Goal: Task Accomplishment & Management: Use online tool/utility

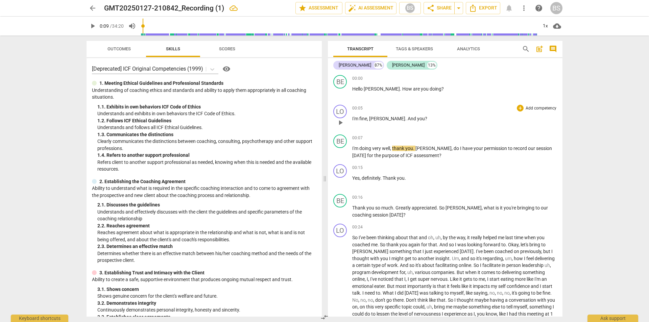
click at [459, 118] on p "I'm fine , [PERSON_NAME] . And you ?" at bounding box center [454, 118] width 205 height 7
click at [337, 91] on span "play_arrow" at bounding box center [340, 93] width 8 height 8
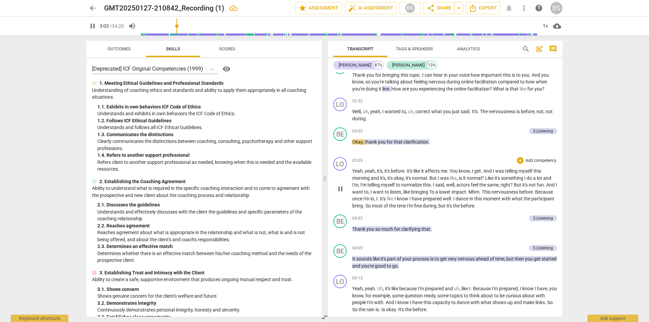
scroll to position [270, 0]
click at [339, 186] on span "pause" at bounding box center [340, 188] width 8 height 8
type input "223"
click at [435, 191] on span "To" at bounding box center [432, 190] width 6 height 5
click at [339, 185] on span "play_arrow" at bounding box center [340, 188] width 8 height 8
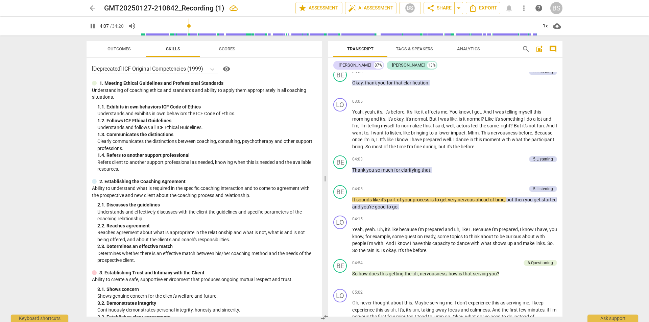
scroll to position [374, 0]
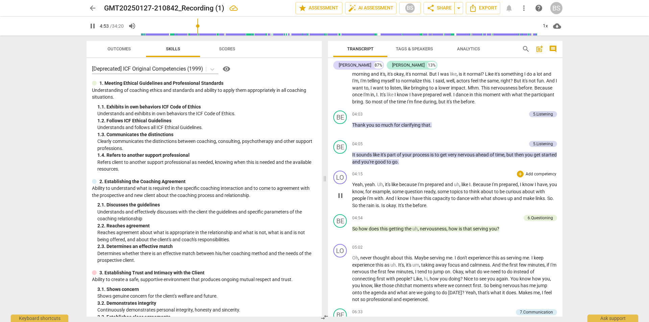
click at [339, 194] on span "pause" at bounding box center [340, 196] width 8 height 8
click at [359, 204] on span "So" at bounding box center [355, 205] width 6 height 5
click at [340, 195] on span "pause" at bounding box center [340, 196] width 8 height 8
click at [547, 201] on span "So" at bounding box center [549, 198] width 5 height 5
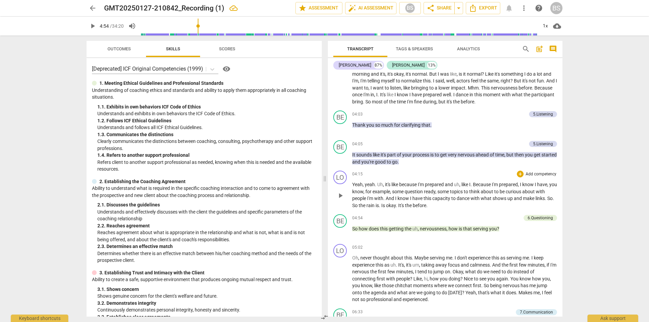
click at [547, 201] on span "So" at bounding box center [549, 198] width 5 height 5
click at [341, 193] on span "play_arrow" at bounding box center [340, 196] width 8 height 8
click at [341, 193] on span "pause" at bounding box center [340, 196] width 8 height 8
click at [547, 201] on span "So" at bounding box center [549, 198] width 5 height 5
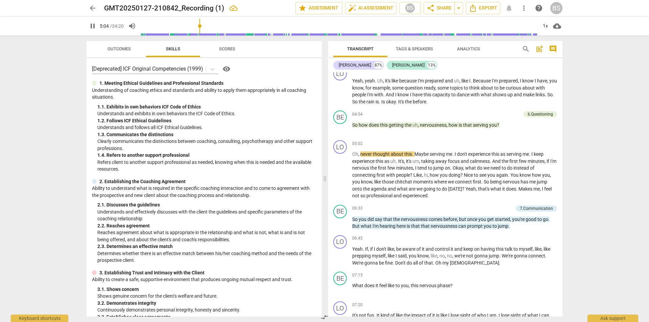
scroll to position [509, 0]
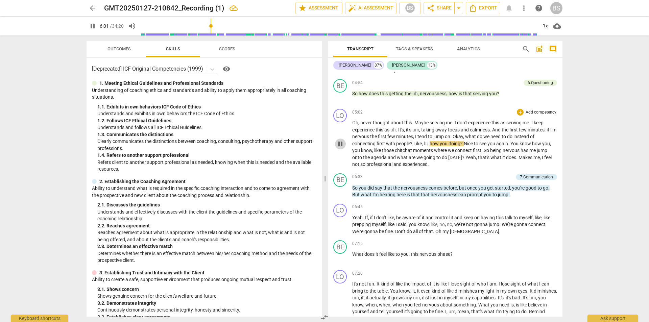
click at [339, 141] on span "pause" at bounding box center [340, 144] width 8 height 8
type input "361"
click at [412, 142] on span "?" at bounding box center [411, 143] width 3 height 5
click at [341, 144] on span "play_arrow" at bounding box center [340, 144] width 8 height 8
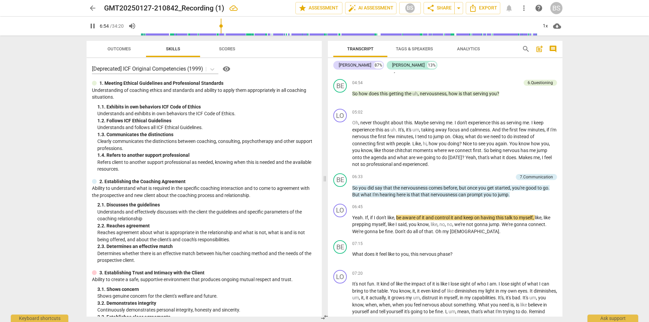
click at [579, 187] on div "arrow_back GMT20250127-210842_Recording (1) edit star Assessment auto_fix_high …" at bounding box center [324, 161] width 649 height 322
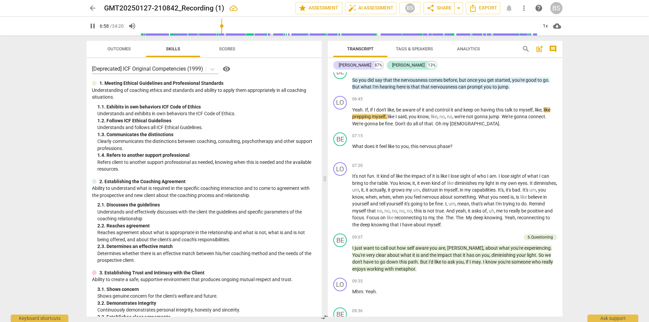
scroll to position [617, 0]
click at [583, 168] on div "arrow_back GMT20250127-210842_Recording (1) edit star Assessment auto_fix_high …" at bounding box center [324, 161] width 649 height 322
click at [342, 198] on span "pause" at bounding box center [340, 201] width 8 height 8
click at [341, 200] on span "play_arrow" at bounding box center [340, 201] width 8 height 8
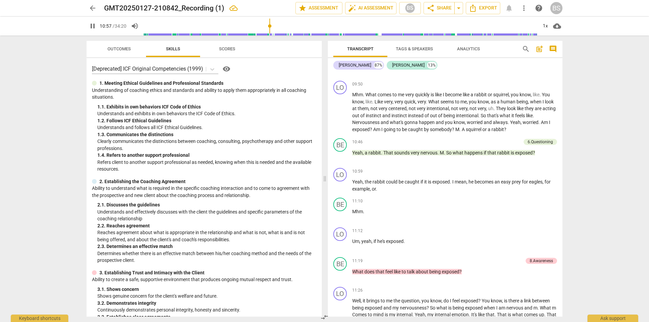
scroll to position [896, 0]
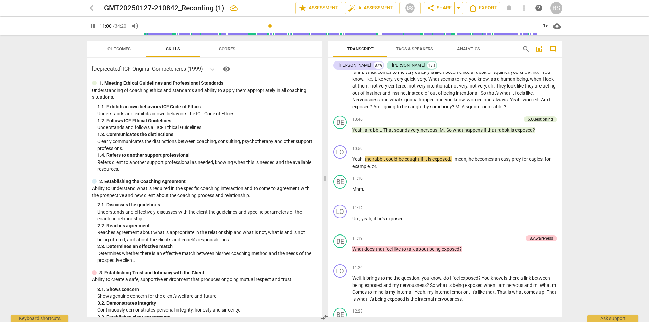
click at [578, 195] on div "arrow_back GMT20250127-210842_Recording (1) edit star Assessment auto_fix_high …" at bounding box center [324, 161] width 649 height 322
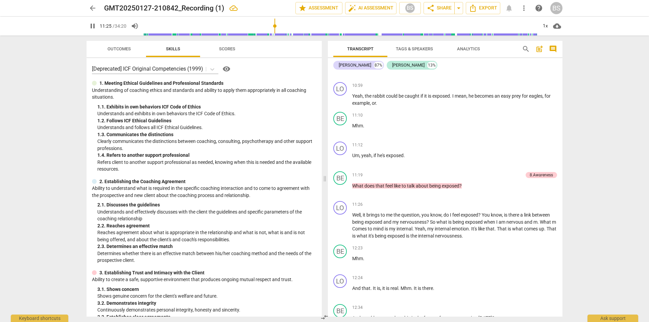
scroll to position [986, 0]
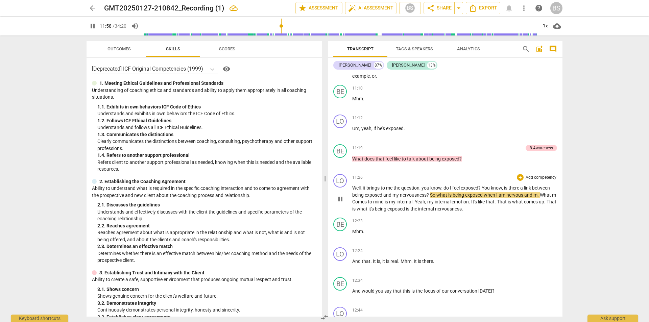
click at [338, 197] on span "pause" at bounding box center [340, 199] width 8 height 8
type input "719"
click at [524, 194] on span "nervous" at bounding box center [515, 194] width 18 height 5
click at [340, 198] on span "play_arrow" at bounding box center [340, 199] width 8 height 8
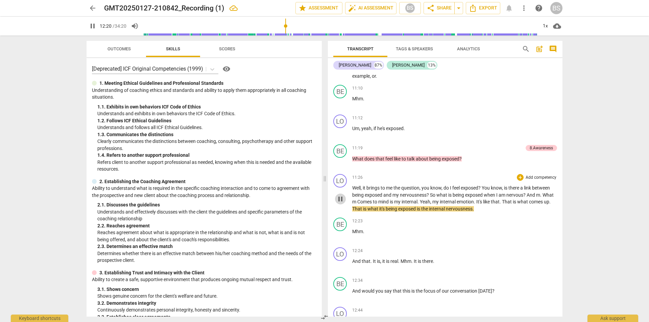
click at [343, 197] on span "pause" at bounding box center [340, 199] width 8 height 8
type input "741"
click at [386, 208] on span "it's" at bounding box center [382, 208] width 6 height 5
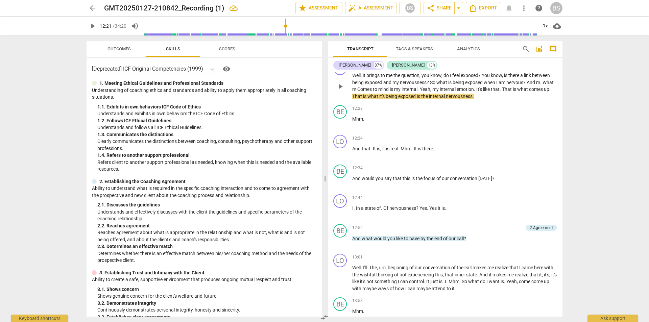
click at [386, 95] on span "it's" at bounding box center [382, 96] width 6 height 5
click at [339, 84] on span "play_arrow" at bounding box center [340, 86] width 8 height 8
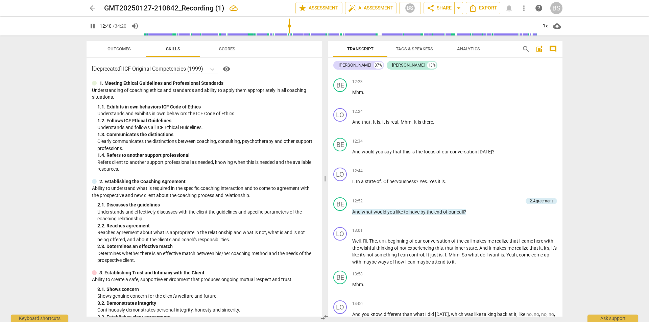
scroll to position [1135, 0]
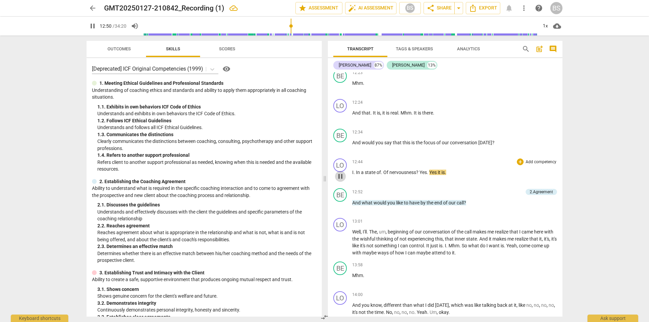
click at [340, 176] on span "pause" at bounding box center [340, 176] width 8 height 8
type input "770"
click at [382, 172] on span "." at bounding box center [382, 172] width 2 height 5
click at [340, 204] on span "play_arrow" at bounding box center [340, 206] width 8 height 8
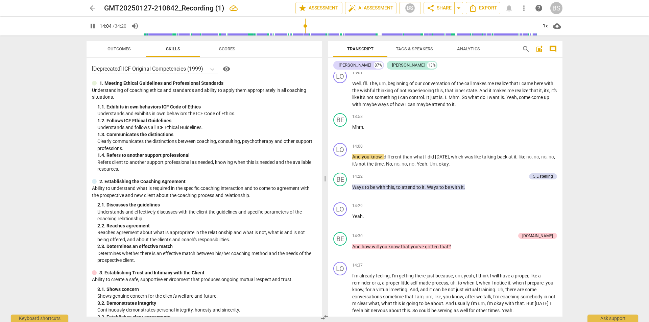
scroll to position [1310, 0]
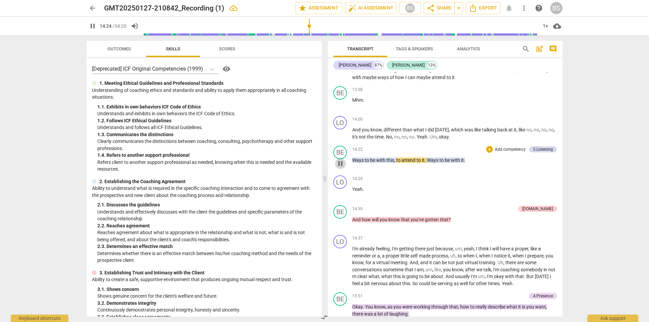
click at [339, 162] on span "pause" at bounding box center [340, 164] width 8 height 8
click at [355, 158] on span "Ways" at bounding box center [358, 160] width 13 height 5
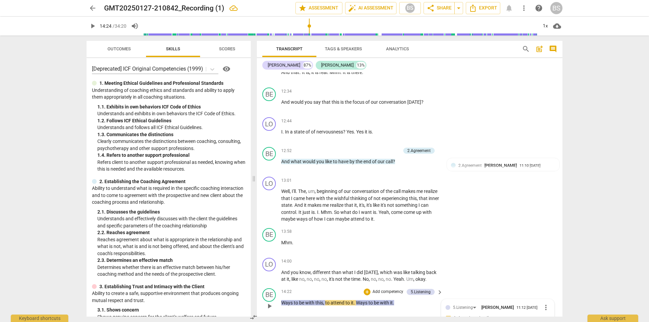
scroll to position [1455, 0]
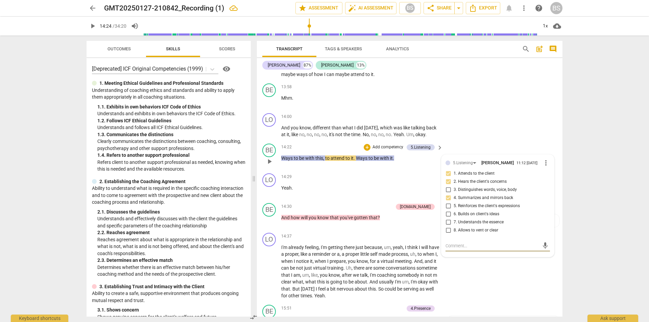
click at [283, 161] on span "Ways" at bounding box center [287, 158] width 13 height 5
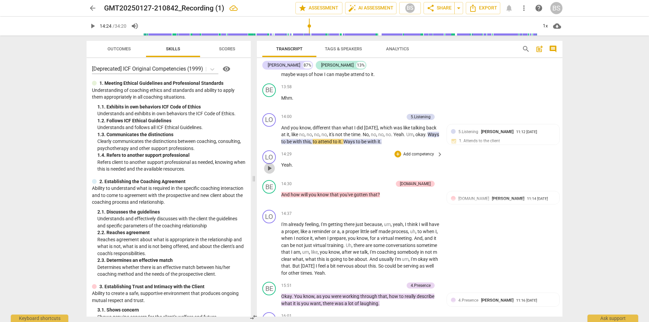
click at [271, 172] on span "play_arrow" at bounding box center [269, 168] width 8 height 8
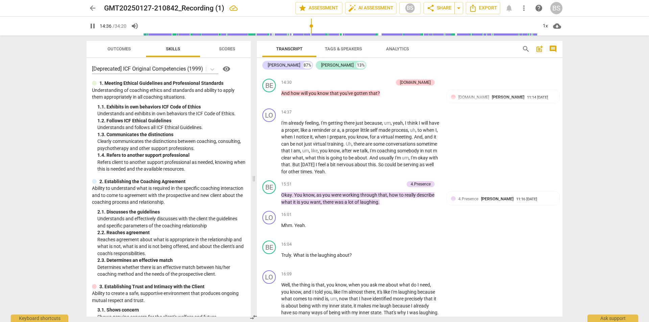
scroll to position [1571, 0]
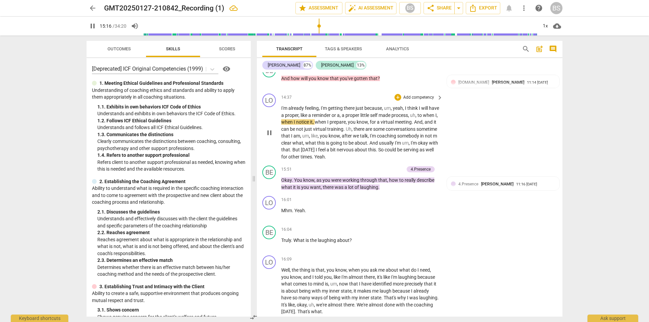
click at [268, 137] on span "pause" at bounding box center [269, 133] width 8 height 8
type input "917"
click at [435, 123] on p "I'm already feeling , I'm getting there just because , um , yeah , I think I wi…" at bounding box center [360, 132] width 158 height 55
click at [268, 135] on button "play_arrow" at bounding box center [269, 132] width 11 height 11
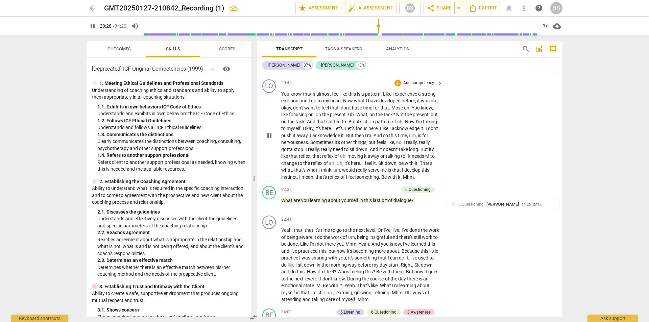
scroll to position [2146, 0]
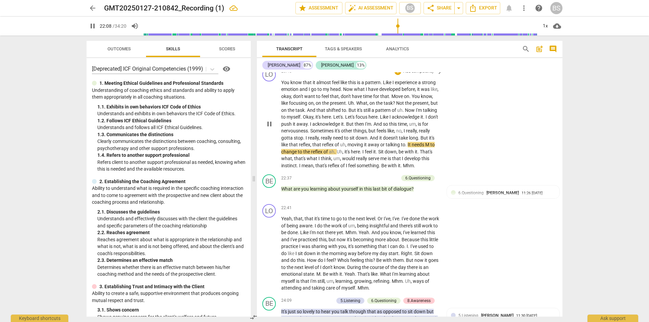
click at [271, 126] on span "pause" at bounding box center [269, 124] width 8 height 8
type input "1329"
click at [405, 147] on span "." at bounding box center [406, 144] width 2 height 5
click at [406, 147] on span "it" at bounding box center [407, 144] width 3 height 5
click at [270, 127] on span "play_arrow" at bounding box center [269, 124] width 8 height 8
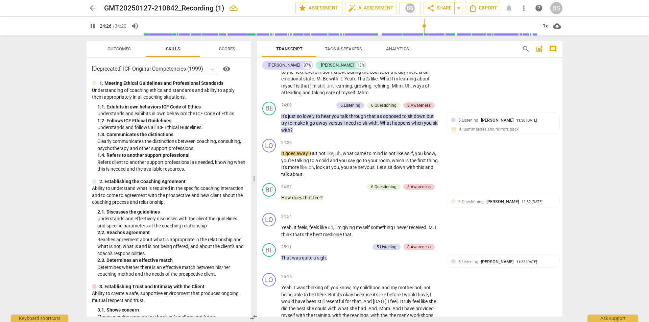
scroll to position [2374, 0]
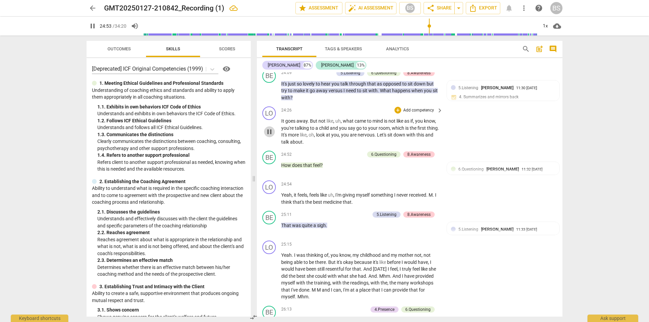
click at [269, 136] on span "pause" at bounding box center [269, 132] width 8 height 8
type input "1494"
click at [303, 145] on span "about" at bounding box center [296, 141] width 13 height 5
click at [271, 172] on span "play_arrow" at bounding box center [269, 169] width 8 height 8
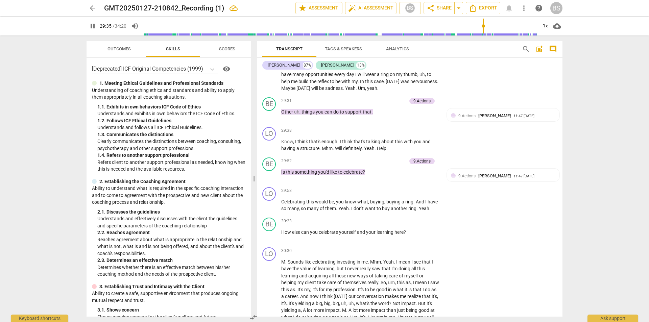
scroll to position [2914, 0]
drag, startPoint x: 560, startPoint y: 273, endPoint x: 563, endPoint y: 285, distance: 12.6
click at [563, 285] on div "Transcript Tags & Speakers Analytics search post_add comment [PERSON_NAME] 87% …" at bounding box center [411, 178] width 314 height 287
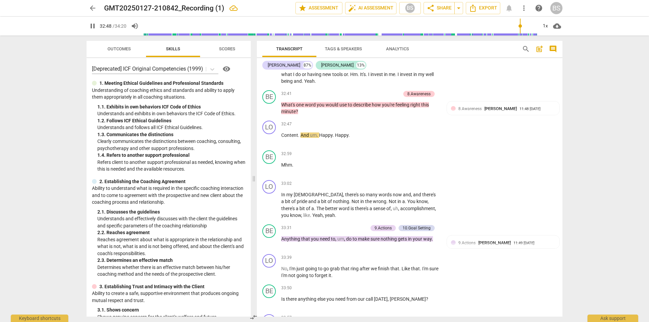
scroll to position [3211, 0]
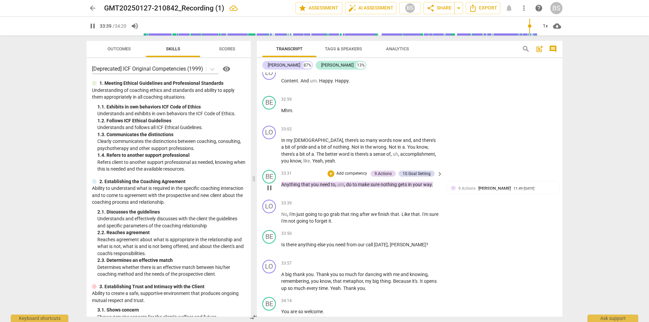
click at [272, 192] on span "pause" at bounding box center [269, 188] width 8 height 8
type input "2020"
click at [437, 188] on p "Anything that you need to , um , do to make sure nothing gets in your way ." at bounding box center [360, 184] width 158 height 7
click at [271, 222] on span "play_arrow" at bounding box center [269, 218] width 8 height 8
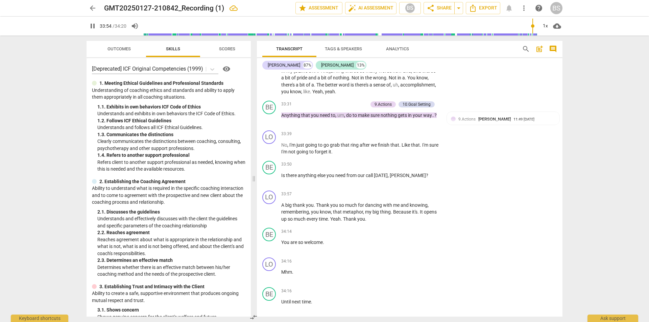
scroll to position [3285, 0]
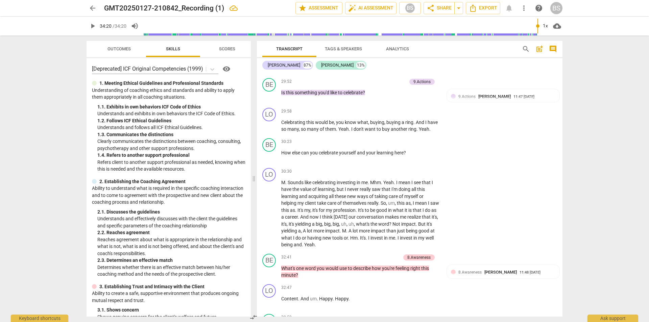
type input "2060"
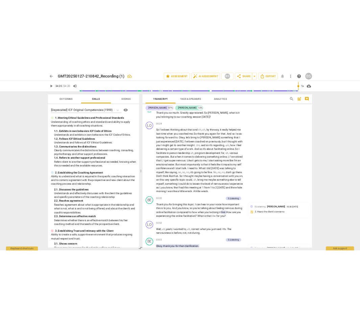
scroll to position [157, 0]
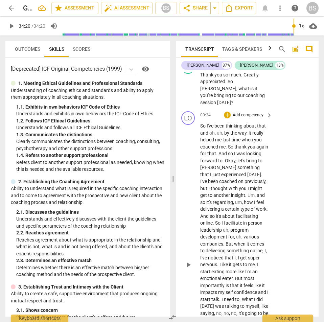
click at [246, 151] on span "was" at bounding box center [241, 153] width 10 height 5
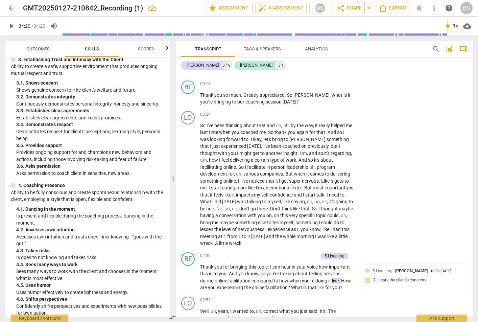
scroll to position [237, 0]
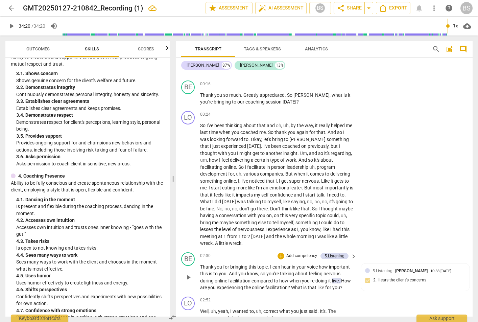
click at [301, 253] on p "Add competency" at bounding box center [302, 256] width 32 height 6
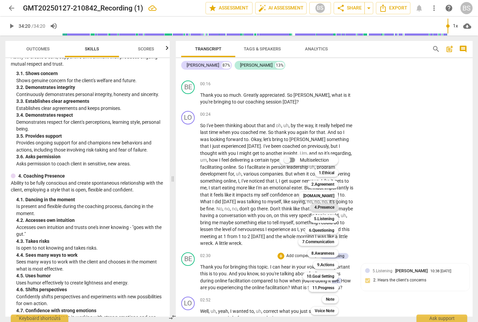
click at [327, 205] on b "4.Presence" at bounding box center [324, 207] width 20 height 8
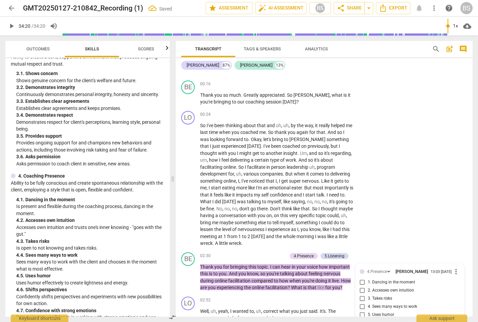
scroll to position [266, 0]
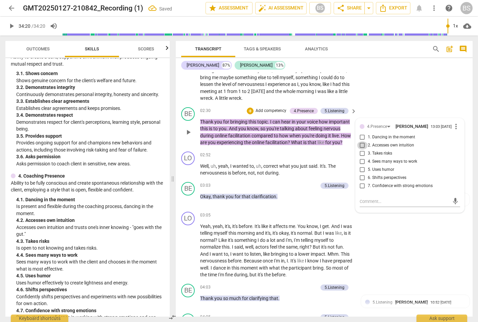
click at [362, 141] on input "2. Accesses own intuition" at bounding box center [362, 145] width 11 height 8
checkbox input "true"
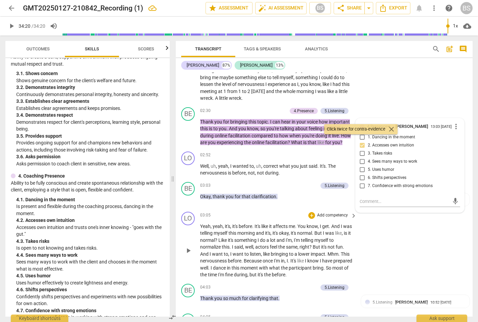
click at [429, 221] on div "LO play_arrow pause 03:05 + Add competency keyboard_arrow_right Yeah , yeah , i…" at bounding box center [324, 245] width 297 height 72
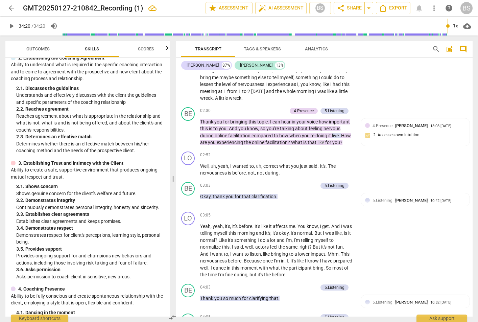
scroll to position [135, 0]
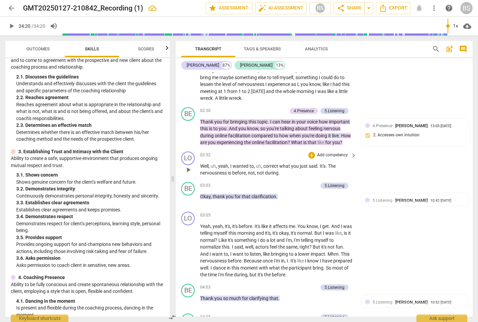
click at [395, 165] on div "LO play_arrow pause 02:52 + Add competency keyboard_arrow_right Well , uh , yea…" at bounding box center [324, 164] width 297 height 30
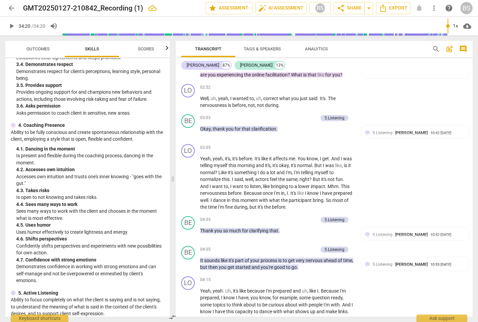
scroll to position [304, 0]
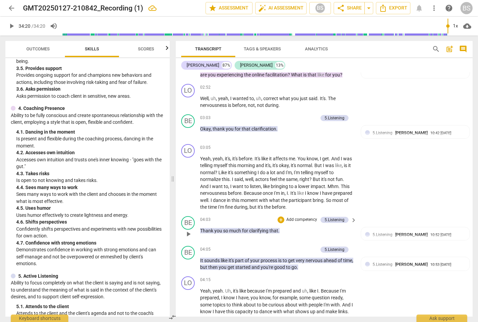
click at [295, 217] on p "Add competency" at bounding box center [302, 220] width 32 height 6
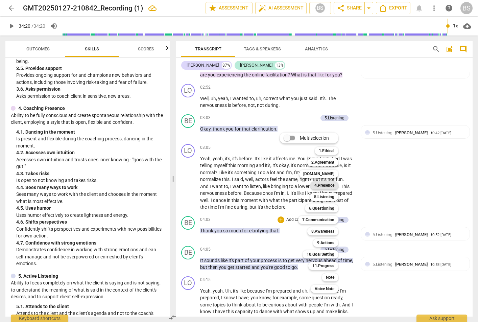
click at [324, 184] on b "4.Presence" at bounding box center [324, 185] width 20 height 8
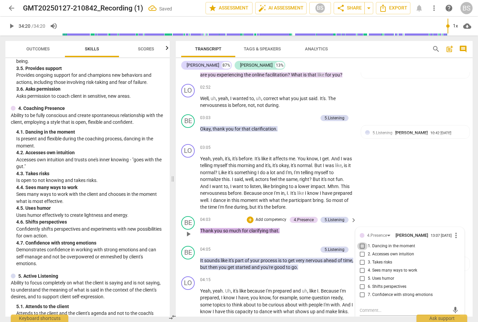
click at [360, 242] on input "1. Dancing in the moment" at bounding box center [362, 246] width 11 height 8
checkbox input "true"
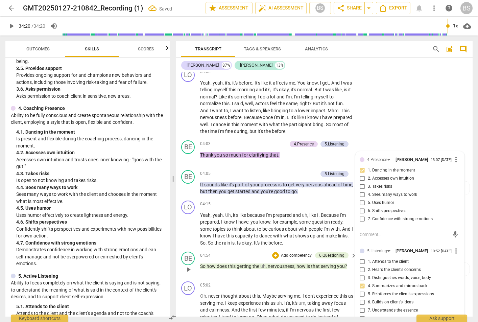
scroll to position [435, 0]
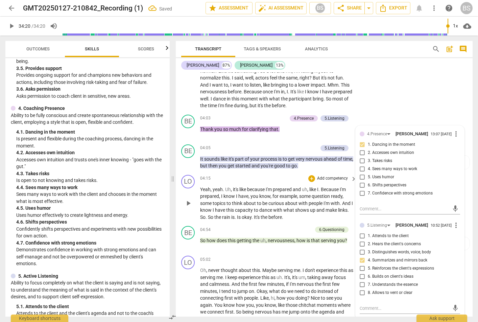
click at [236, 175] on div "04:15 + Add competency keyboard_arrow_right" at bounding box center [278, 178] width 157 height 7
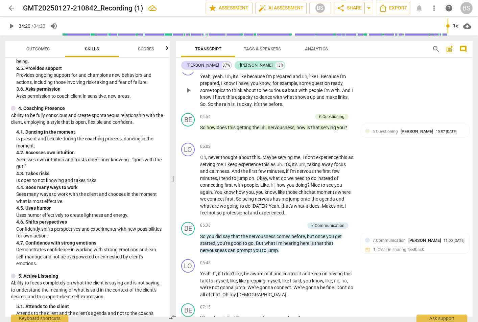
scroll to position [571, 0]
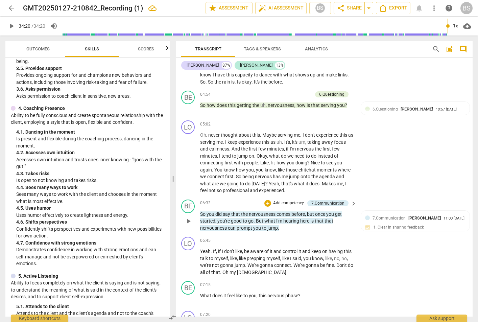
click at [286, 200] on p "Add competency" at bounding box center [288, 203] width 32 height 6
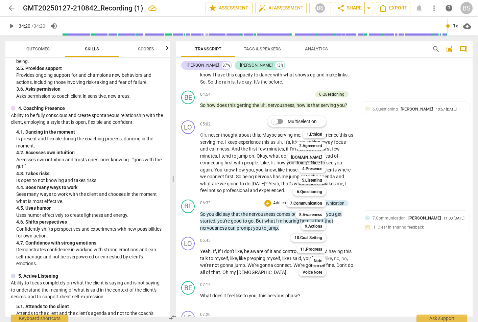
click at [66, 201] on div at bounding box center [239, 161] width 478 height 322
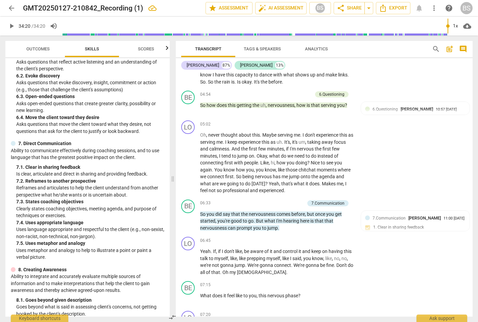
scroll to position [758, 0]
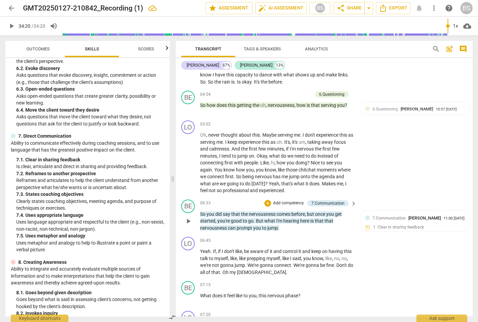
click at [283, 200] on div "+ Add competency" at bounding box center [284, 203] width 40 height 7
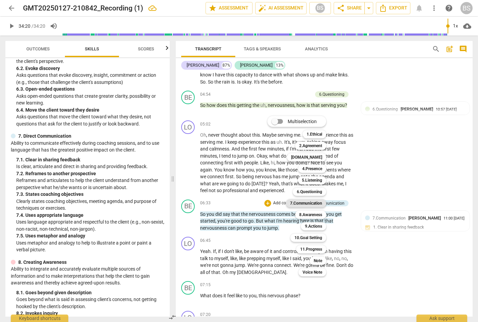
click at [294, 201] on b "7.Communication" at bounding box center [306, 203] width 32 height 8
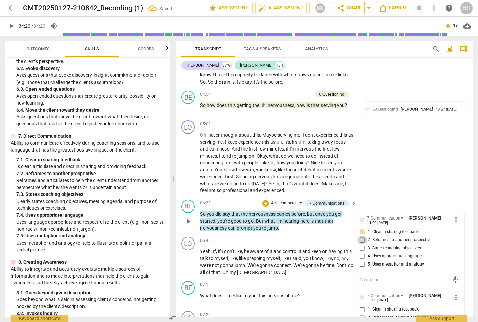
click at [362, 236] on input "2. Reframes to another prospective" at bounding box center [362, 240] width 11 height 8
checkbox input "true"
click at [420, 151] on div "LO play_arrow pause 05:02 + Add competency keyboard_arrow_right Oh , never thou…" at bounding box center [324, 157] width 297 height 79
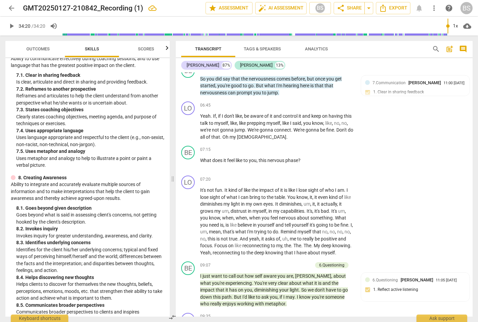
scroll to position [860, 0]
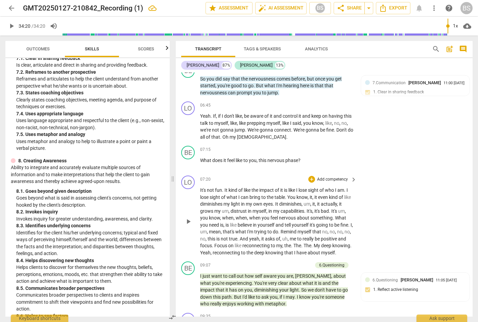
click at [325, 176] on div "+ Add competency" at bounding box center [328, 179] width 40 height 7
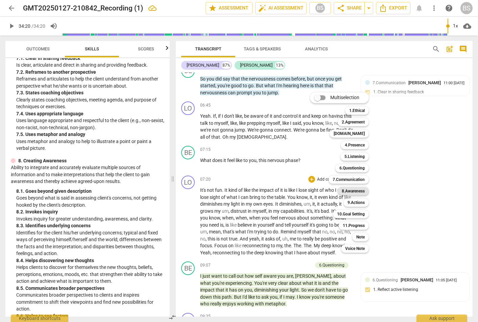
click at [359, 189] on b "8.Awareness" at bounding box center [353, 191] width 23 height 8
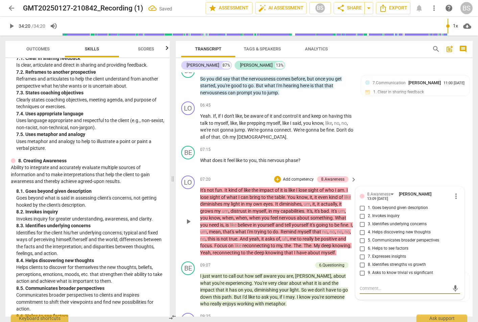
click at [360, 212] on input "2. Invokes inquiry" at bounding box center [362, 216] width 11 height 8
checkbox input "true"
click at [422, 158] on div "BE play_arrow pause 07:15 + Add competency keyboard_arrow_right What does it fe…" at bounding box center [324, 158] width 297 height 30
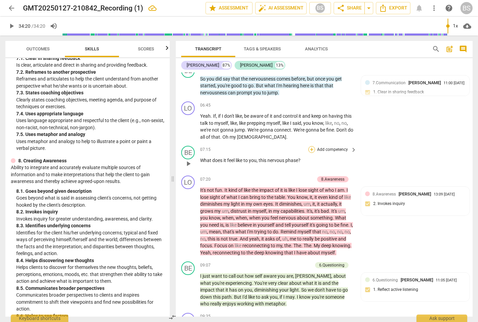
click at [311, 146] on div "+" at bounding box center [311, 149] width 7 height 7
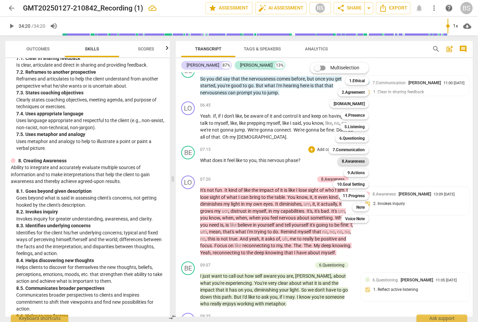
click at [359, 160] on b "8.Awareness" at bounding box center [353, 161] width 23 height 8
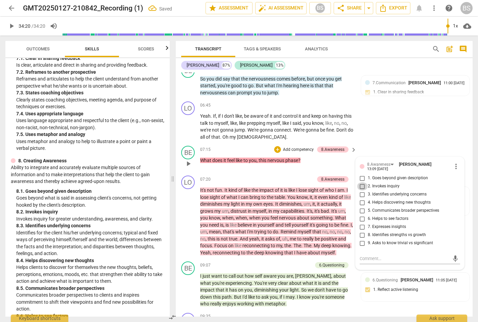
click at [361, 182] on input "2. Invokes inquiry" at bounding box center [362, 186] width 11 height 8
checkbox input "true"
click at [424, 119] on div "LO play_arrow pause 06:45 + Add competency keyboard_arrow_right Yeah . If , if …" at bounding box center [324, 121] width 297 height 44
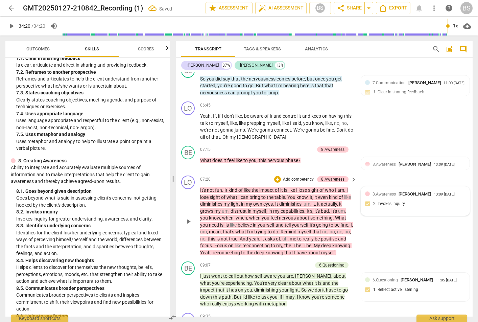
click at [369, 191] on div "8.Awareness [PERSON_NAME] 13:09 [DATE]" at bounding box center [415, 194] width 100 height 6
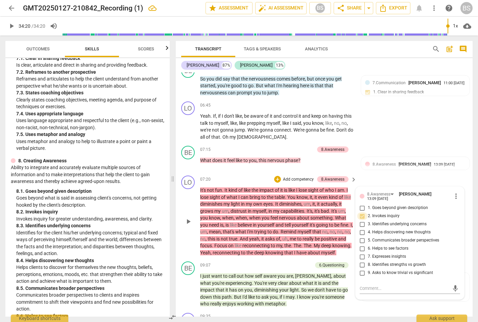
click at [362, 212] on input "2. Invokes inquiry" at bounding box center [362, 216] width 11 height 8
checkbox input "true"
click at [418, 124] on div "LO play_arrow pause 06:45 + Add competency keyboard_arrow_right Yeah . If , if …" at bounding box center [324, 121] width 297 height 44
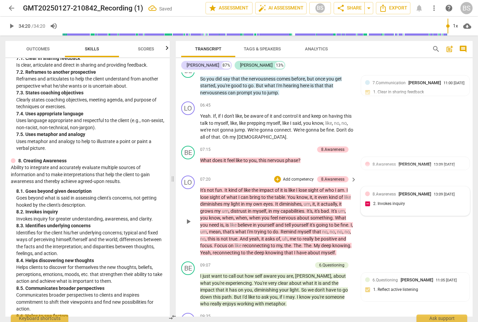
click at [366, 196] on div "8.Awareness [PERSON_NAME] 13:09 [DATE] 2. Invokes inquiry" at bounding box center [415, 201] width 100 height 21
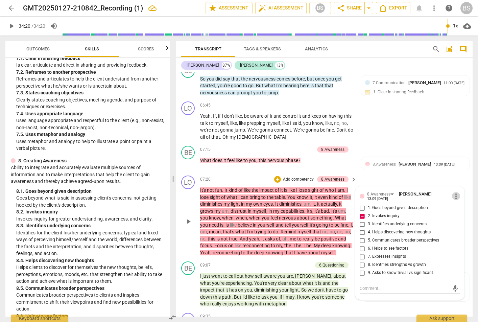
click at [453, 192] on span "more_vert" at bounding box center [456, 196] width 8 height 8
click at [459, 200] on li "Delete" at bounding box center [460, 201] width 23 height 13
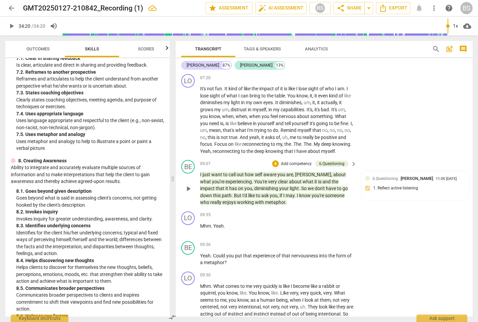
click at [299, 161] on p "Add competency" at bounding box center [296, 164] width 32 height 6
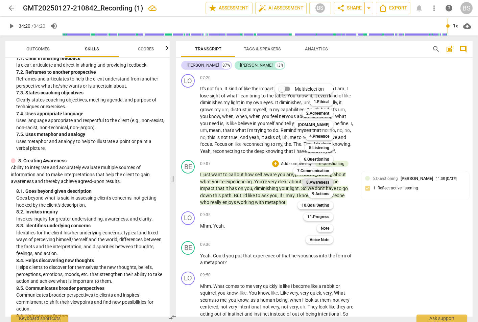
click at [317, 180] on b "8.Awareness" at bounding box center [317, 182] width 23 height 8
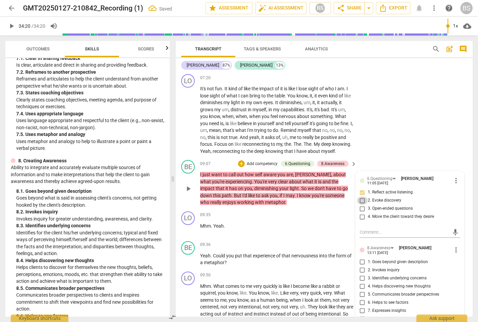
click at [362, 199] on input "2. Evoke discovery" at bounding box center [362, 200] width 11 height 8
checkbox input "true"
click at [399, 140] on div "LO play_arrow pause 07:20 + Add competency keyboard_arrow_right It's not fun . …" at bounding box center [324, 114] width 297 height 86
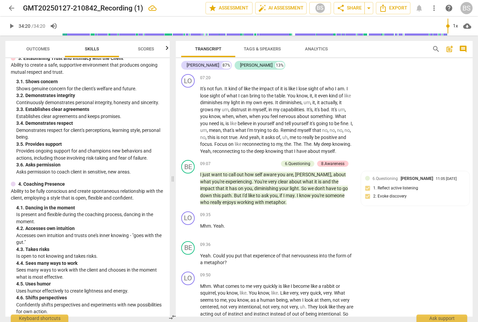
scroll to position [251, 0]
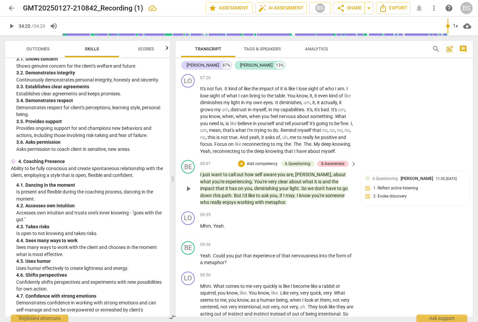
click at [259, 161] on p "Add competency" at bounding box center [262, 164] width 32 height 6
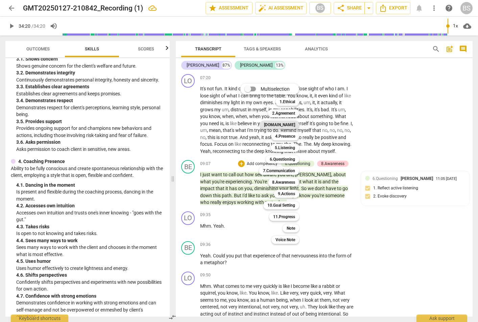
click at [285, 122] on b "[DOMAIN_NAME]" at bounding box center [279, 125] width 31 height 8
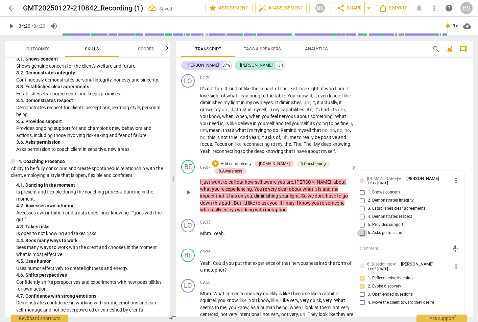
click at [362, 229] on input "6. Asks permission" at bounding box center [362, 233] width 11 height 8
checkbox input "true"
click at [424, 128] on div "LO play_arrow pause 07:20 + Add competency keyboard_arrow_right It's not fun . …" at bounding box center [324, 114] width 297 height 86
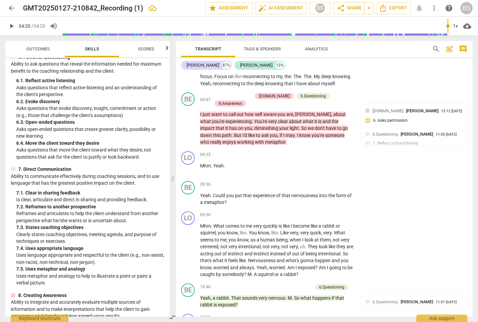
scroll to position [758, 0]
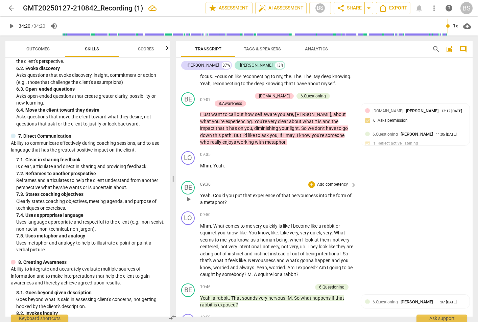
click at [323, 182] on p "Add competency" at bounding box center [332, 185] width 32 height 6
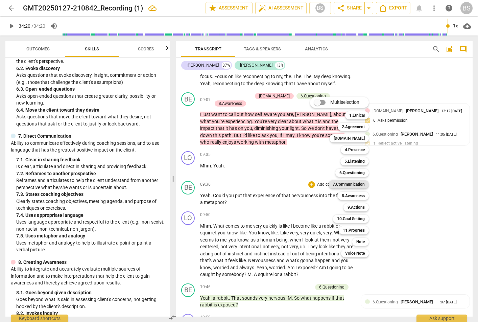
click at [348, 183] on b "7.Communication" at bounding box center [349, 184] width 32 height 8
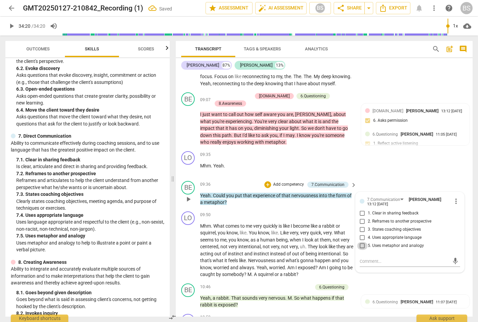
click at [361, 242] on input "5. Uses metaphor and analogy" at bounding box center [362, 246] width 11 height 8
checkbox input "true"
click at [409, 168] on div "LO play_arrow pause 09:35 + Add competency keyboard_arrow_right Mhm . Yeah ." at bounding box center [324, 163] width 297 height 30
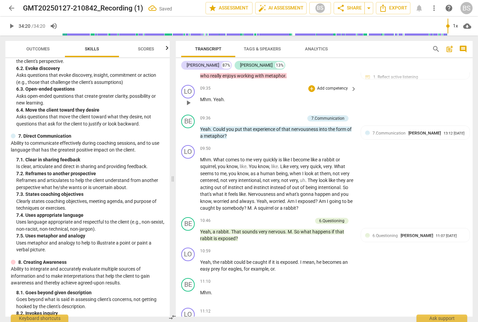
scroll to position [976, 0]
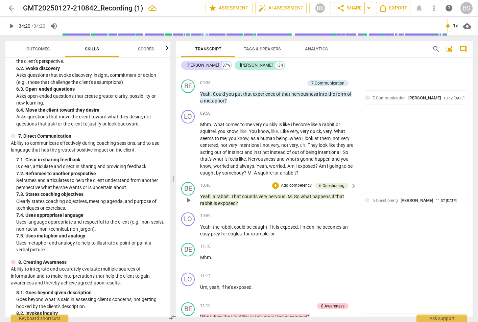
click at [290, 183] on p "Add competency" at bounding box center [296, 186] width 32 height 6
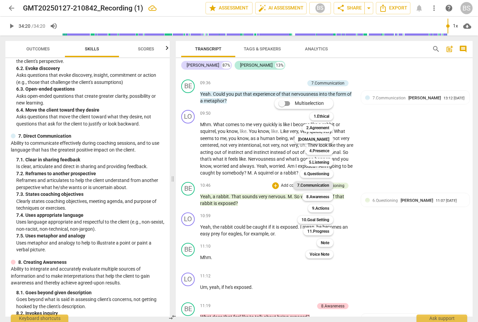
click at [316, 183] on b "7.Communication" at bounding box center [313, 185] width 32 height 8
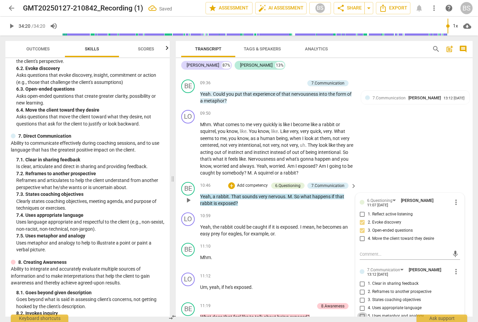
click at [362, 312] on input "5. Uses metaphor and analogy" at bounding box center [362, 316] width 11 height 8
checkbox input "true"
click at [403, 140] on div "LO play_arrow pause 09:50 + Add competency keyboard_arrow_right Mhm . What come…" at bounding box center [324, 143] width 297 height 72
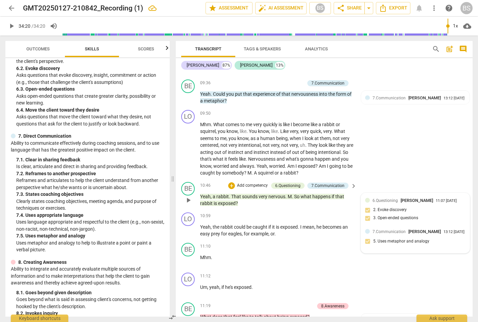
click at [397, 229] on span "7.Communication" at bounding box center [389, 231] width 33 height 5
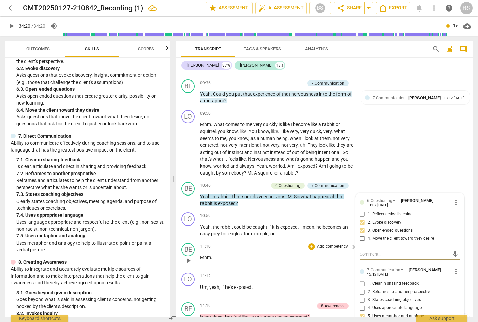
click at [295, 240] on div "BE play_arrow pause 11:10 + Add competency keyboard_arrow_right Mhm ." at bounding box center [324, 255] width 297 height 30
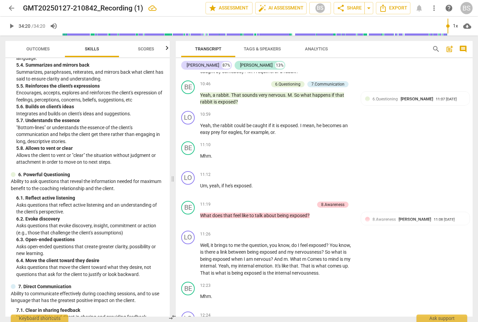
scroll to position [623, 0]
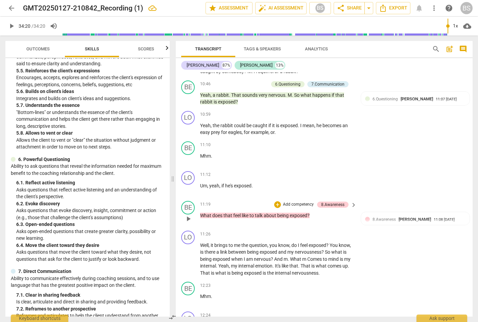
click at [300, 201] on div "+ Add competency 8.Awareness" at bounding box center [311, 204] width 74 height 7
type input "2060"
click at [284, 201] on p "Add competency" at bounding box center [298, 204] width 32 height 6
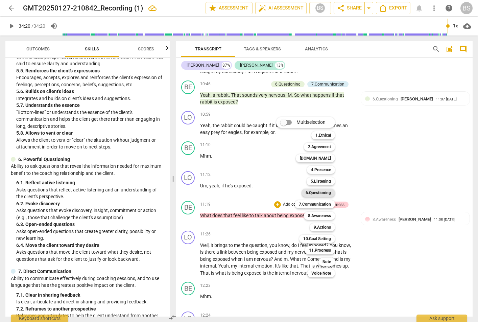
click at [318, 190] on b "6.Questioning" at bounding box center [318, 193] width 25 height 8
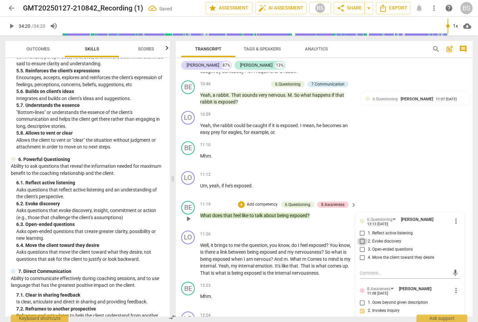
click at [361, 237] on input "2. Evoke discovery" at bounding box center [362, 241] width 11 height 8
checkbox input "true"
click at [423, 144] on div "BE play_arrow pause 11:10 + Add competency keyboard_arrow_right Mhm ." at bounding box center [324, 154] width 297 height 30
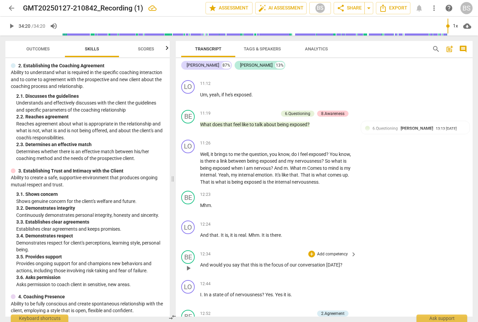
scroll to position [1179, 0]
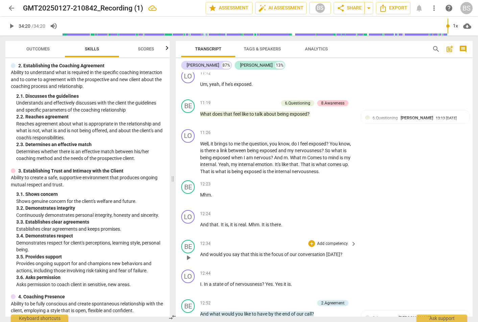
click at [335, 241] on p "Add competency" at bounding box center [332, 244] width 32 height 6
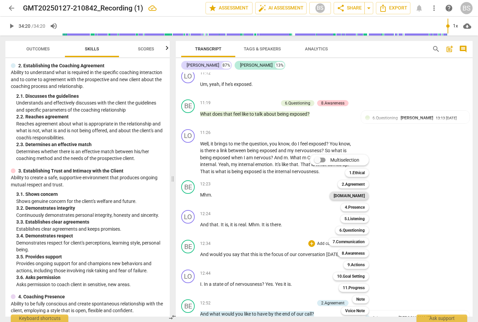
click at [359, 194] on b "[DOMAIN_NAME]" at bounding box center [349, 196] width 31 height 8
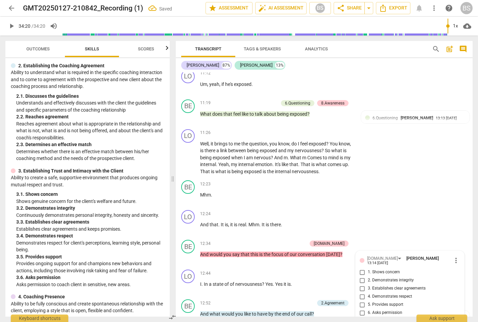
scroll to position [1184, 0]
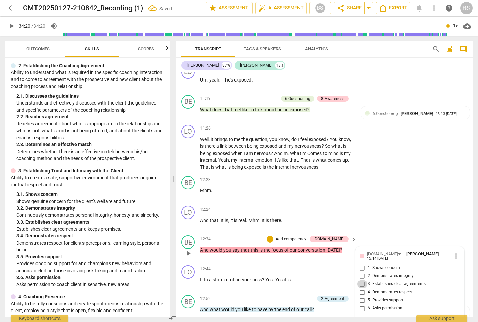
click at [358, 280] on input "3. Establishes clear agreements" at bounding box center [362, 284] width 11 height 8
checkbox input "true"
click at [438, 206] on div "LO play_arrow pause 12:24 + Add competency keyboard_arrow_right And that . It i…" at bounding box center [324, 218] width 297 height 30
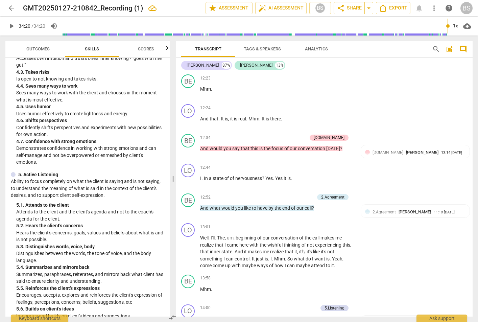
scroll to position [440, 0]
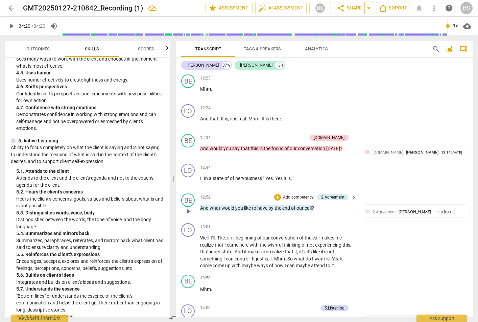
click at [294, 194] on p "Add competency" at bounding box center [298, 197] width 32 height 6
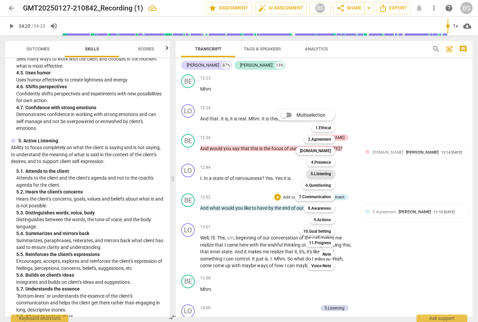
click at [321, 171] on b "5.Listening" at bounding box center [321, 174] width 20 height 8
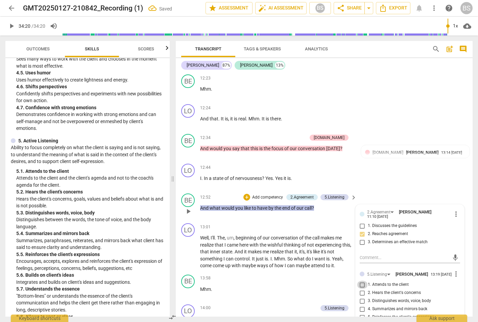
click at [359, 281] on input "1. Attends to the client" at bounding box center [362, 285] width 11 height 8
checkbox input "true"
click at [441, 167] on div "LO play_arrow pause 12:44 + Add competency keyboard_arrow_right I . In a state …" at bounding box center [324, 176] width 297 height 30
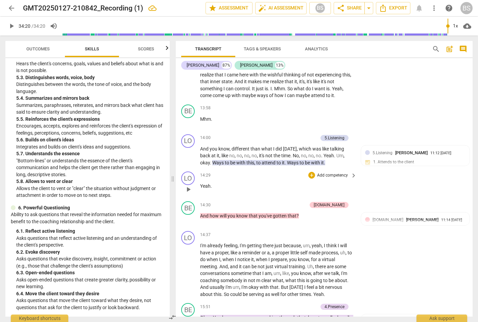
scroll to position [1488, 0]
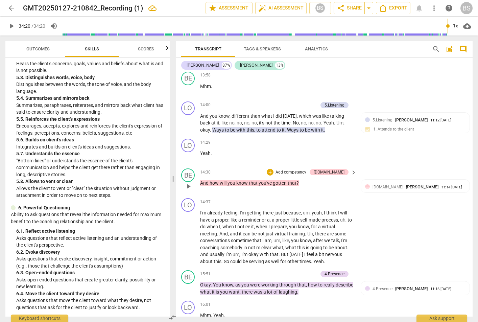
click at [307, 169] on p "Add competency" at bounding box center [291, 172] width 32 height 6
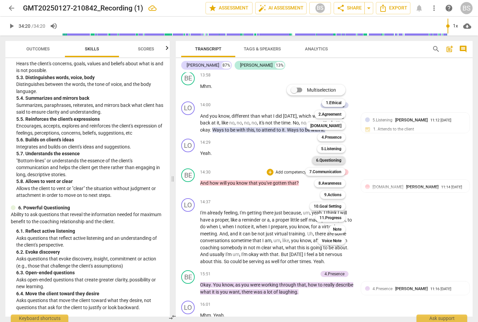
click at [332, 159] on b "6.Questioning" at bounding box center [328, 160] width 25 height 8
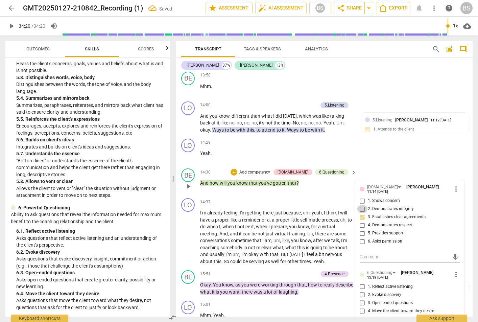
click at [362, 205] on input "2. Demonstrates integrity" at bounding box center [362, 209] width 11 height 8
click at [361, 205] on input "2. Demonstrates integrity" at bounding box center [362, 209] width 11 height 8
checkbox input "true"
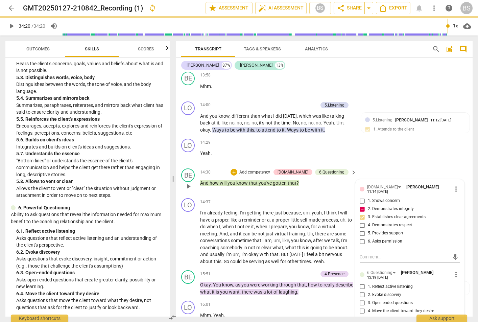
click at [362, 291] on input "2. Evoke discovery" at bounding box center [362, 295] width 11 height 8
checkbox input "true"
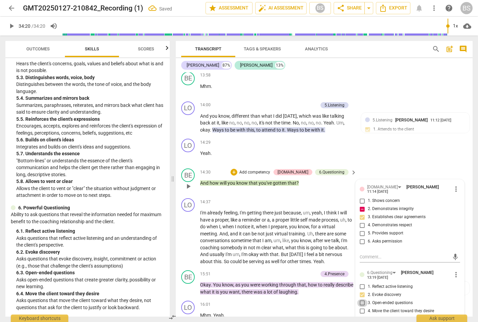
click at [362, 299] on input "3. Open-ended questions" at bounding box center [362, 303] width 11 height 8
checkbox input "true"
click at [383, 143] on div "LO play_arrow pause 14:29 + Add competency keyboard_arrow_right Yeah ." at bounding box center [324, 151] width 297 height 30
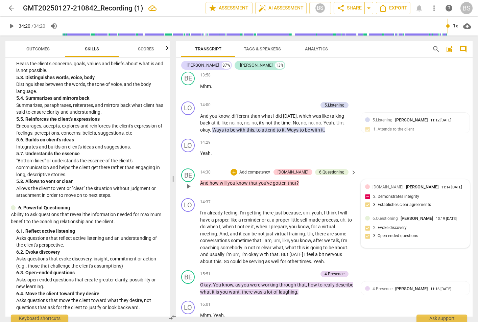
click at [366, 187] on div "[DOMAIN_NAME] [PERSON_NAME] 11:14 [DATE] 2. Demonstrates integrity 3. Establish…" at bounding box center [415, 198] width 100 height 29
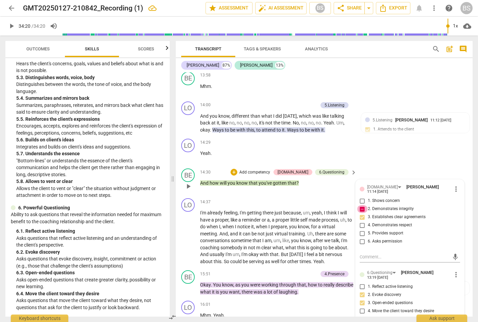
click at [361, 205] on input "2. Demonstrates integrity" at bounding box center [362, 209] width 11 height 8
checkbox input "false"
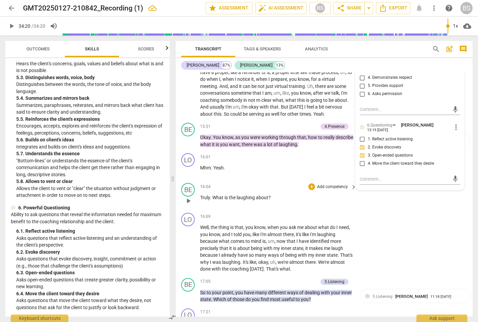
scroll to position [1691, 0]
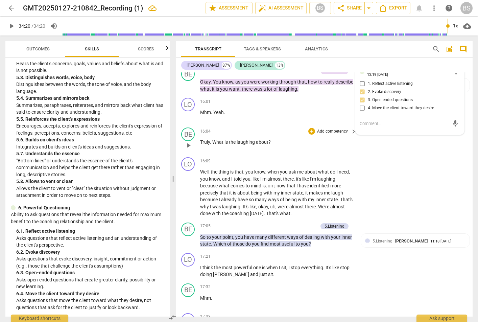
click at [317, 128] on p "Add competency" at bounding box center [332, 131] width 32 height 6
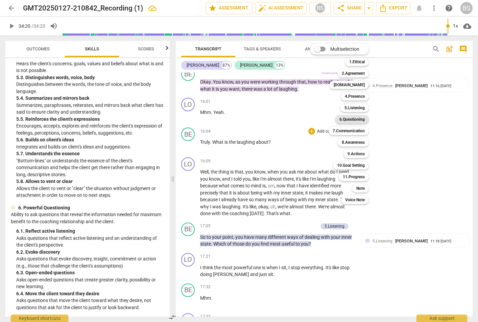
click at [350, 118] on b "6.Questioning" at bounding box center [351, 119] width 25 height 8
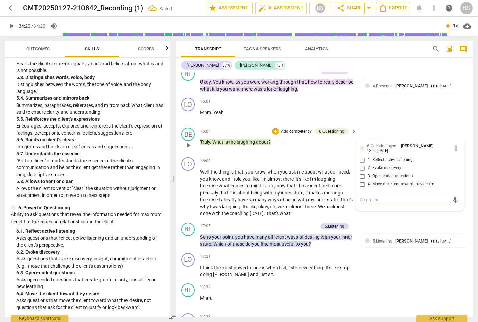
click at [361, 156] on input "1. Reflect active listening" at bounding box center [362, 160] width 11 height 8
checkbox input "true"
click at [361, 172] on input "3. Open-ended questions" at bounding box center [362, 176] width 11 height 8
checkbox input "true"
click at [361, 164] on input "2. Evoke discovery" at bounding box center [362, 168] width 11 height 8
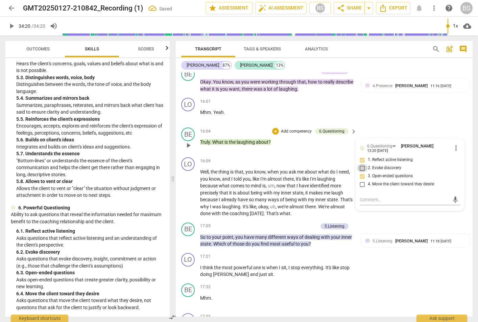
checkbox input "true"
click at [103, 175] on p ""Bottom-lines" or understands the essence of the client's communication and hel…" at bounding box center [90, 167] width 148 height 21
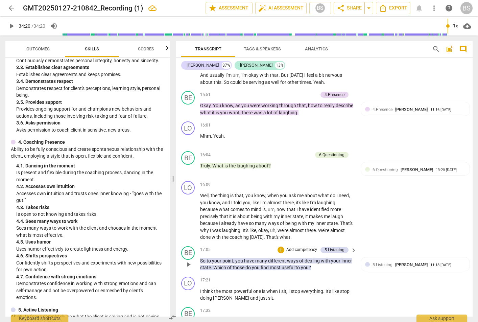
scroll to position [1657, 0]
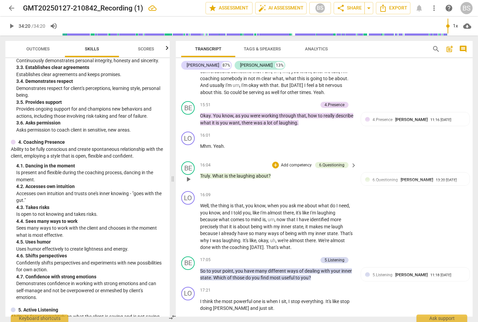
click at [285, 162] on p "Add competency" at bounding box center [296, 165] width 32 height 6
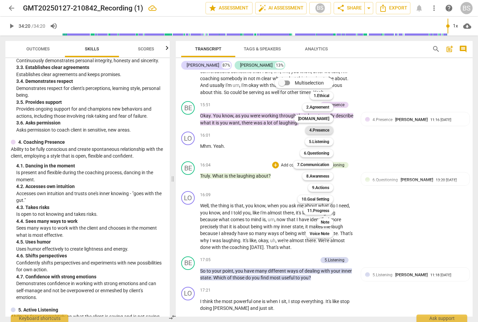
click at [317, 127] on b "4.Presence" at bounding box center [319, 130] width 20 height 8
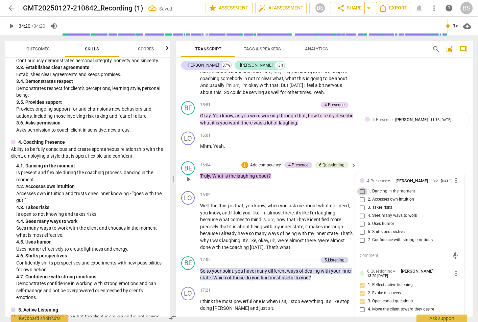
click at [361, 187] on input "1. Dancing in the moment" at bounding box center [362, 191] width 11 height 8
checkbox input "true"
click at [459, 146] on div "LO play_arrow pause 16:01 + Add competency keyboard_arrow_right Mhm . Yeah ." at bounding box center [324, 144] width 297 height 30
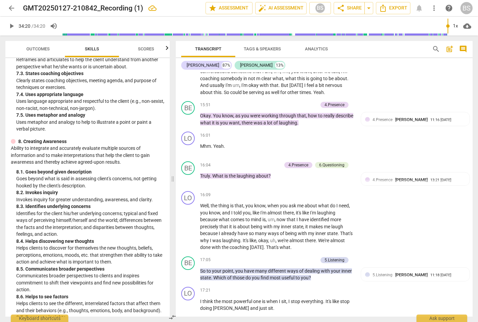
scroll to position [913, 0]
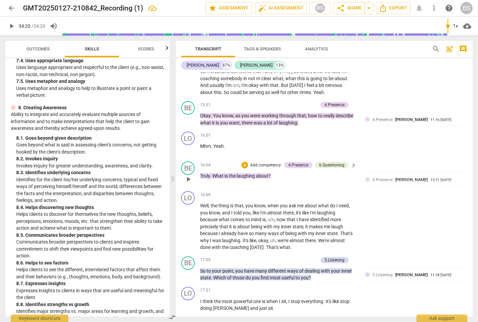
click at [263, 162] on p "Add competency" at bounding box center [266, 165] width 32 height 6
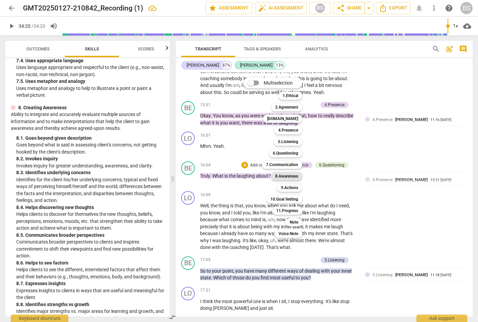
click at [288, 174] on b "8.Awareness" at bounding box center [286, 176] width 23 height 8
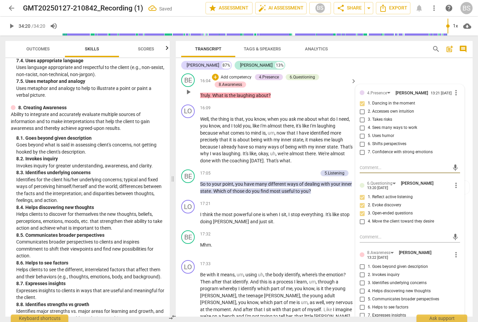
scroll to position [1758, 0]
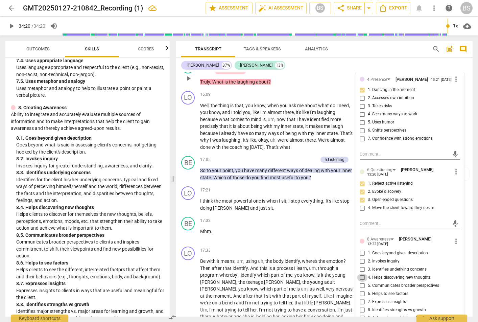
click at [362, 274] on input "4. Helps discovering new thoughts" at bounding box center [362, 278] width 11 height 8
checkbox input "true"
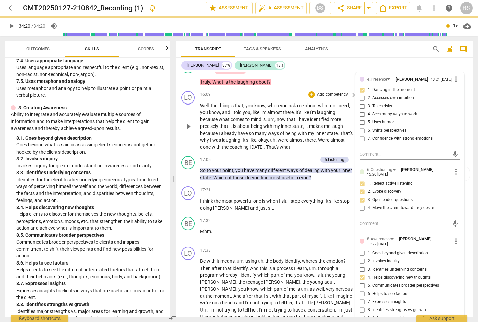
click at [465, 88] on div "LO play_arrow pause 16:09 + Add competency keyboard_arrow_right Well , the thin…" at bounding box center [324, 120] width 297 height 65
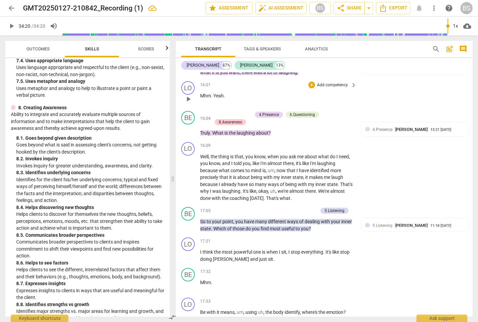
scroll to position [1691, 0]
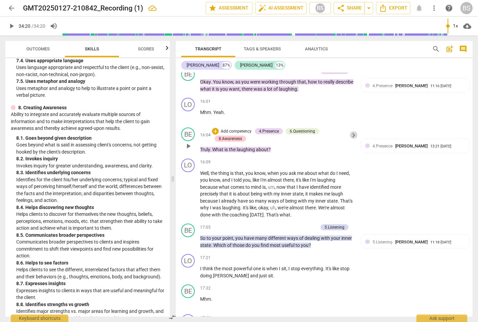
click at [352, 131] on span "keyboard_arrow_right" at bounding box center [354, 135] width 8 height 8
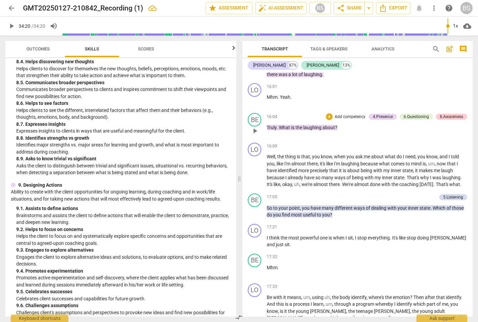
scroll to position [795, 0]
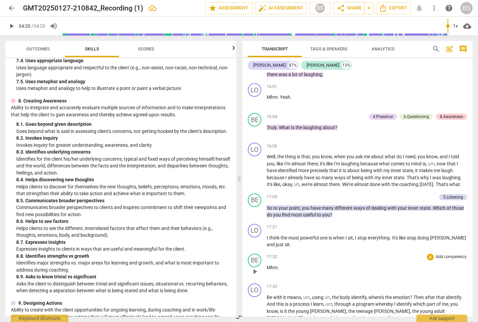
click at [325, 268] on div "17:32 + Add competency keyboard_arrow_right Mhm ." at bounding box center [367, 266] width 200 height 24
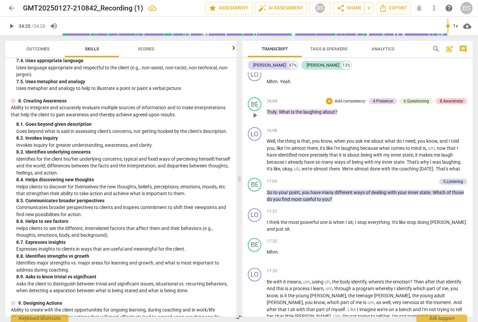
scroll to position [1558, 0]
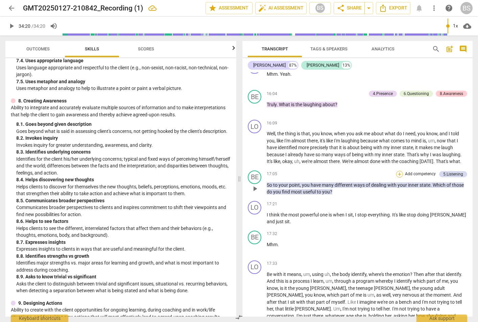
click at [398, 177] on div "+" at bounding box center [399, 174] width 7 height 7
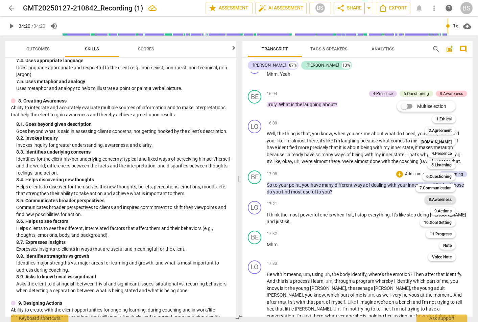
click at [436, 199] on b "8.Awareness" at bounding box center [440, 199] width 23 height 8
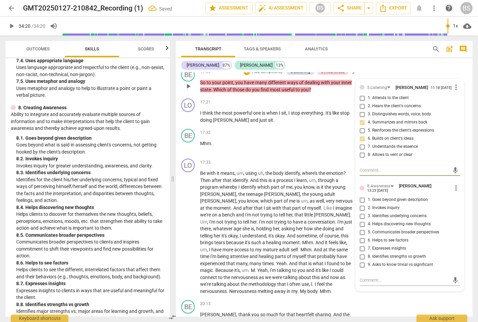
scroll to position [1849, 0]
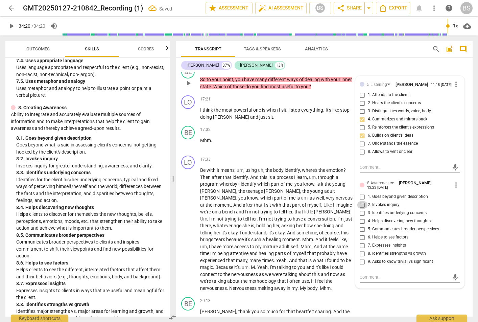
click at [361, 201] on input "2. Invokes inquiry" at bounding box center [362, 205] width 11 height 8
checkbox input "true"
click at [362, 217] on input "4. Helps discovering new thoughts" at bounding box center [362, 221] width 11 height 8
checkbox input "true"
click at [399, 283] on div "LO play_arrow pause 17:33 + Add competency keyboard_arrow_right Be with it mean…" at bounding box center [324, 223] width 297 height 141
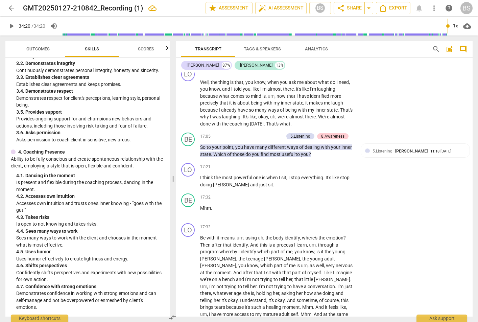
scroll to position [270, 0]
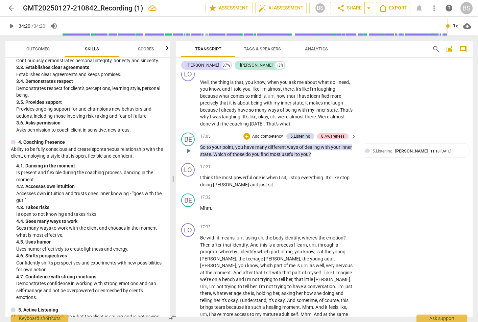
click at [266, 134] on p "Add competency" at bounding box center [268, 137] width 32 height 6
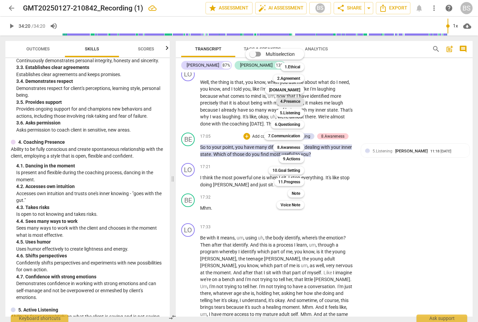
click at [293, 98] on b "4.Presence" at bounding box center [290, 101] width 20 height 8
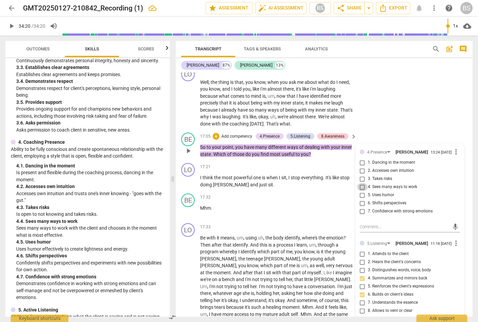
click at [362, 183] on input "4. Sees many ways to work" at bounding box center [362, 187] width 11 height 8
checkbox input "true"
click at [402, 91] on div "LO play_arrow pause 16:09 + Add competency keyboard_arrow_right Well , the thin…" at bounding box center [324, 97] width 297 height 65
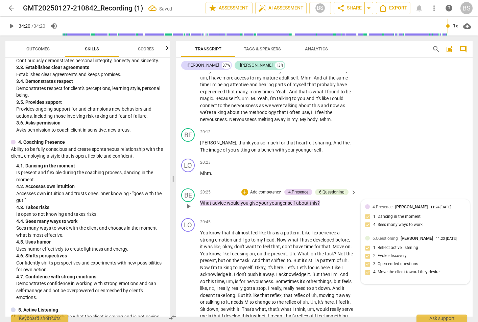
scroll to position [2018, 0]
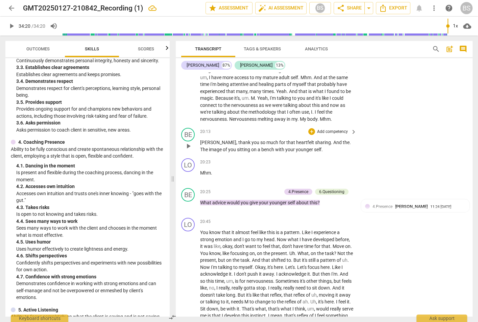
click at [350, 140] on span "." at bounding box center [350, 142] width 1 height 5
click at [312, 128] on div "+" at bounding box center [311, 131] width 7 height 7
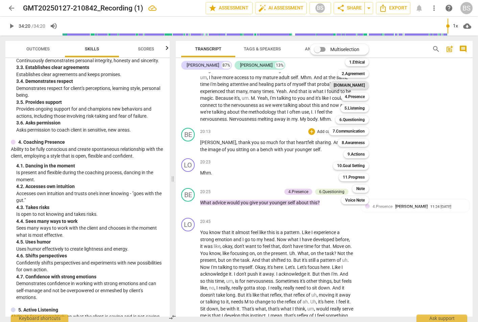
click at [358, 82] on b "[DOMAIN_NAME]" at bounding box center [349, 85] width 31 height 8
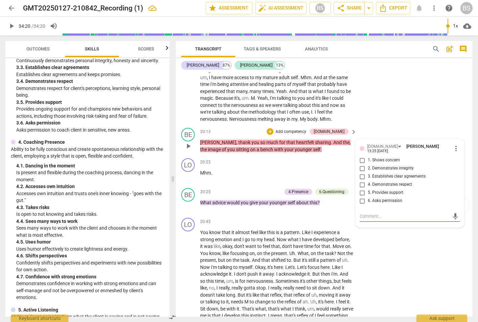
click at [362, 181] on input "4. Demonstrates respect" at bounding box center [362, 185] width 11 height 8
checkbox input "true"
click at [360, 189] on input "5. Provides support" at bounding box center [362, 193] width 11 height 8
checkbox input "true"
click at [307, 128] on div "+ Add competency" at bounding box center [287, 131] width 40 height 7
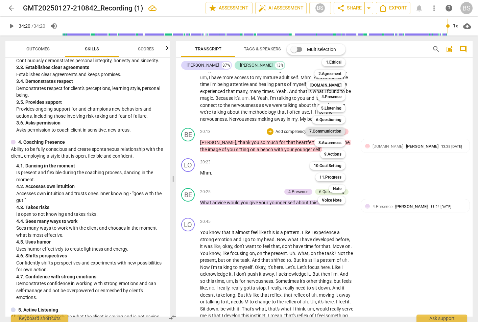
click at [320, 128] on b "7.Communication" at bounding box center [325, 131] width 32 height 8
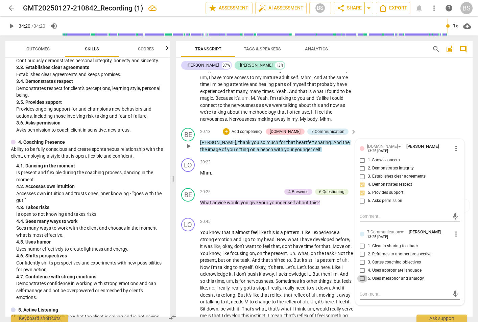
click at [360, 275] on input "5. Uses metaphor and analogy" at bounding box center [362, 279] width 11 height 8
checkbox input "true"
click at [361, 266] on input "4. Uses appropriate language" at bounding box center [362, 270] width 11 height 8
checkbox input "true"
click at [256, 189] on p "Add competency" at bounding box center [266, 192] width 32 height 6
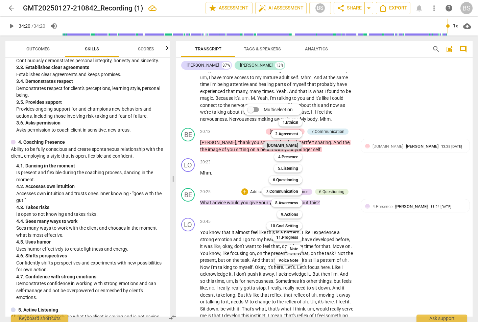
click at [292, 144] on b "[DOMAIN_NAME]" at bounding box center [282, 145] width 31 height 8
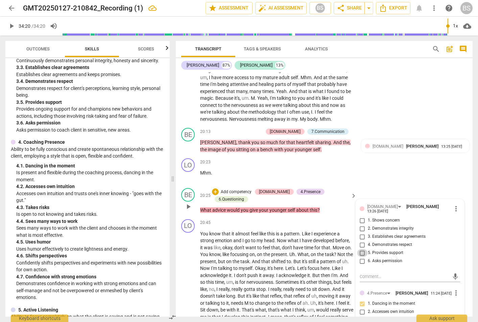
click at [360, 249] on input "5. Provides support" at bounding box center [362, 253] width 11 height 8
checkbox input "true"
click at [438, 104] on div "LO play_arrow pause 17:33 + Add competency keyboard_arrow_right Be with it mean…" at bounding box center [324, 54] width 297 height 141
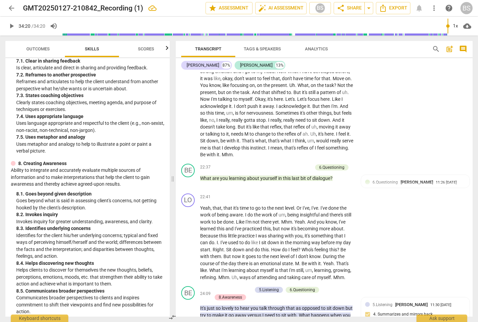
scroll to position [879, 0]
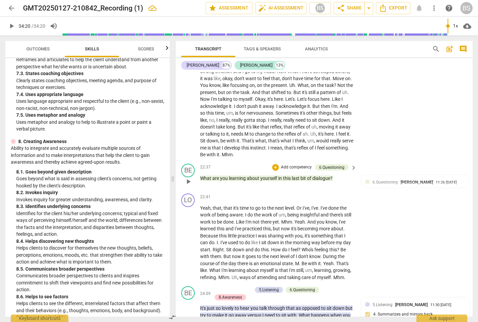
click at [293, 164] on div "+ Add competency" at bounding box center [292, 167] width 40 height 7
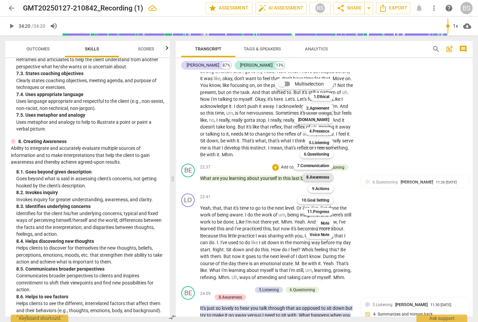
click at [320, 175] on b "8.Awareness" at bounding box center [317, 177] width 23 height 8
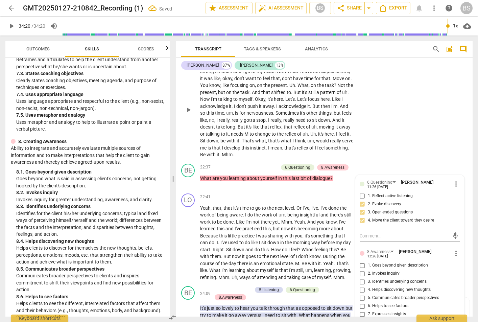
click at [424, 131] on div "LO play_arrow pause 20:45 + Add competency keyboard_arrow_right You know that i…" at bounding box center [324, 104] width 297 height 114
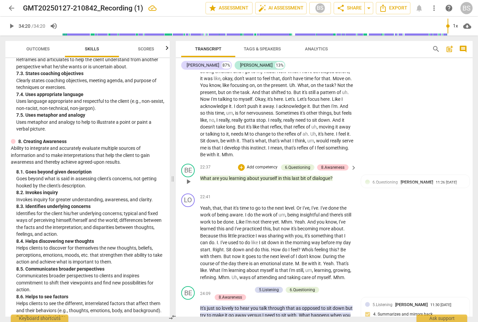
click at [255, 164] on div "+ Add competency" at bounding box center [258, 167] width 40 height 7
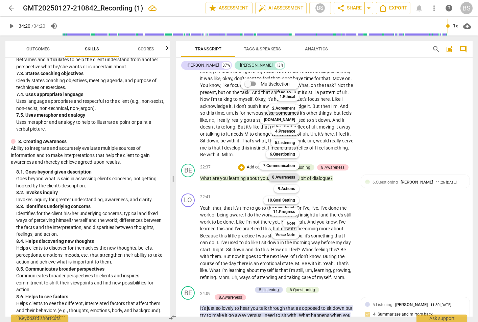
click at [283, 174] on b "8.Awareness" at bounding box center [283, 177] width 23 height 8
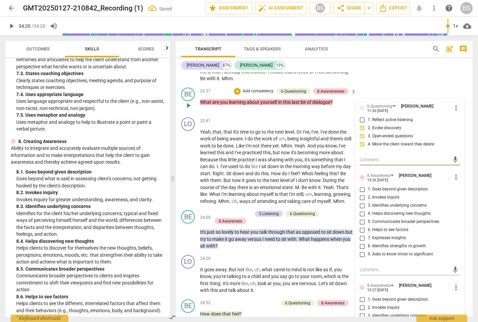
scroll to position [2289, 0]
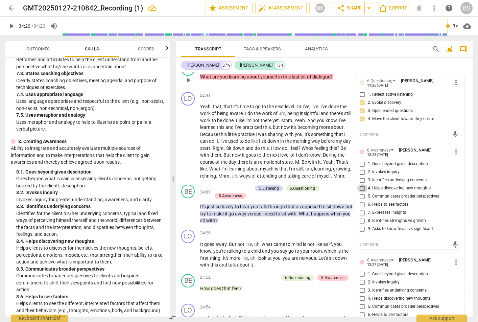
click at [359, 184] on input "4. Helps discovering new thoughts" at bounding box center [362, 188] width 11 height 8
checkbox input "true"
click at [346, 56] on div "Transcript Tags & Speakers Analytics" at bounding box center [301, 49] width 240 height 16
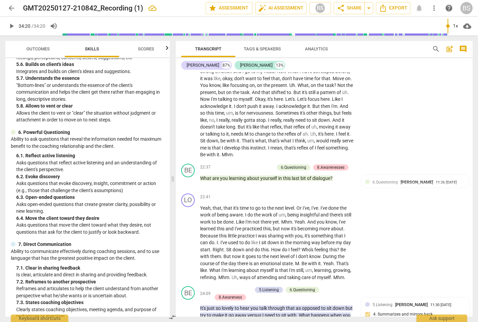
scroll to position [642, 0]
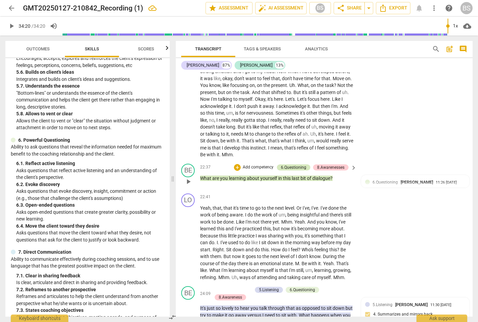
click at [291, 164] on div "6.Questioning" at bounding box center [293, 167] width 25 height 6
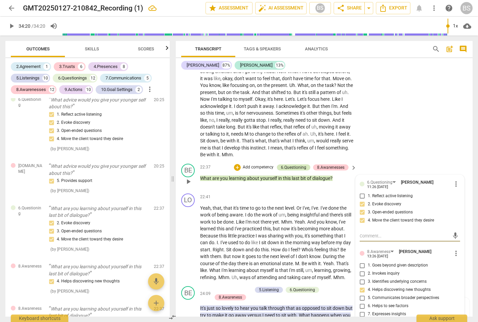
scroll to position [1731, 0]
click at [329, 173] on div "22:37 + Add competency 6.Questioning 8.Awarenesses keyboard_arrow_right What ar…" at bounding box center [278, 176] width 157 height 24
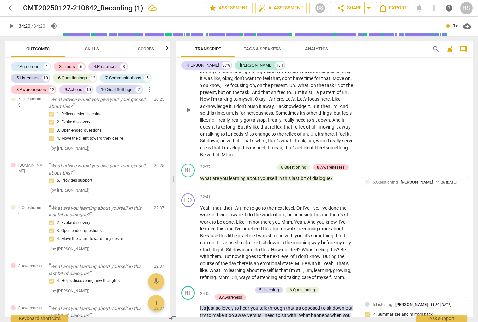
click at [455, 89] on div "LO play_arrow pause 20:45 + Add competency keyboard_arrow_right You know that i…" at bounding box center [324, 104] width 297 height 114
click at [391, 87] on div "LO play_arrow pause 20:45 + Add competency keyboard_arrow_right You know that i…" at bounding box center [324, 104] width 297 height 114
click at [18, 116] on div "6.Questioning What advice would you give your younger self about this? 1. Refle…" at bounding box center [87, 124] width 164 height 67
click at [112, 46] on span "Skills" at bounding box center [92, 49] width 54 height 9
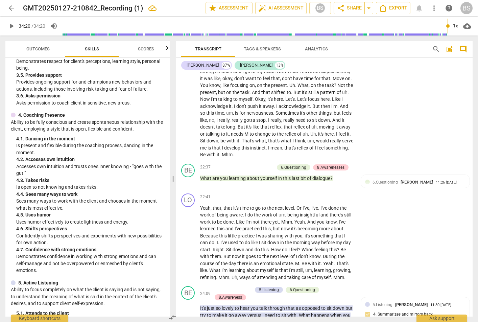
scroll to position [304, 0]
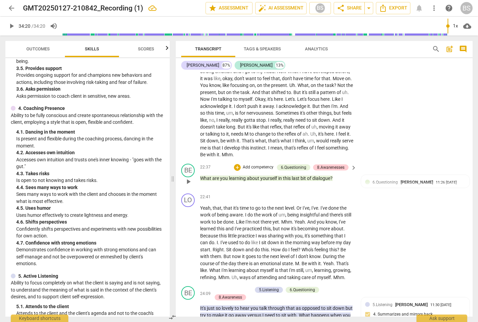
click at [252, 164] on p "Add competency" at bounding box center [258, 167] width 32 height 6
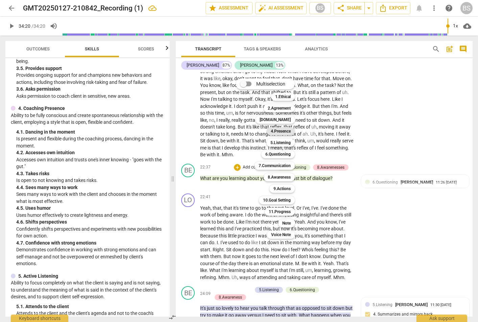
click at [279, 127] on b "4.Presence" at bounding box center [281, 131] width 20 height 8
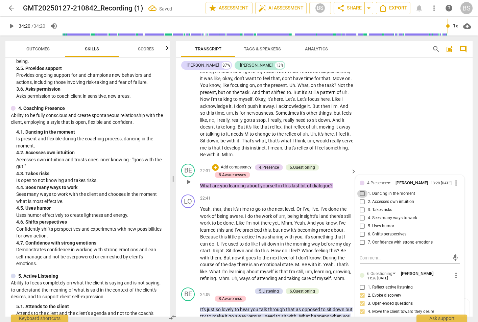
click at [361, 190] on input "1. Dancing in the moment" at bounding box center [362, 194] width 11 height 8
checkbox input "true"
click at [430, 83] on div "LO play_arrow pause 20:45 + Add competency keyboard_arrow_right You know that i…" at bounding box center [324, 104] width 297 height 114
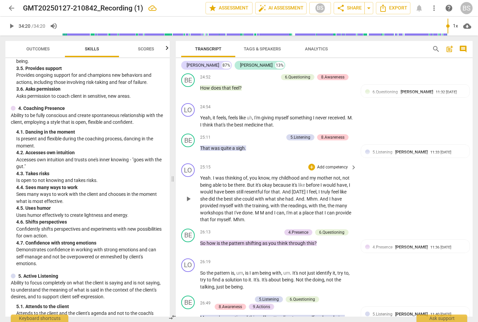
scroll to position [2492, 0]
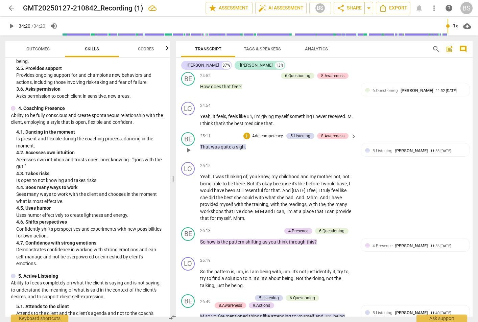
click at [249, 133] on div "+ Add competency" at bounding box center [263, 136] width 40 height 7
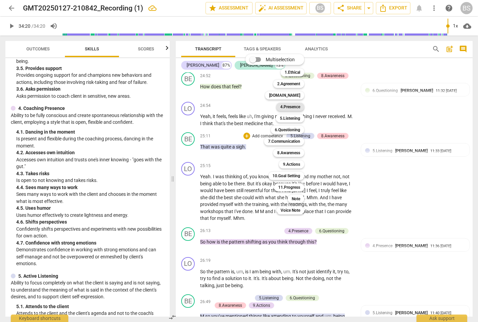
click at [290, 104] on b "4.Presence" at bounding box center [290, 107] width 20 height 8
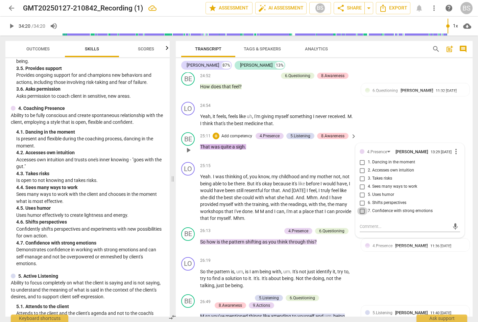
click at [361, 208] on input "7. Confidence with strong emotions" at bounding box center [362, 211] width 11 height 8
checkbox input "true"
click at [240, 133] on p "Add competency" at bounding box center [237, 136] width 32 height 6
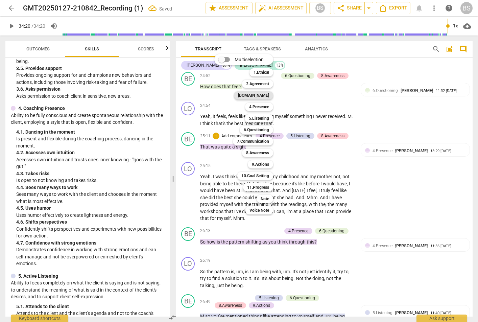
click at [265, 95] on b "[DOMAIN_NAME]" at bounding box center [253, 95] width 31 height 8
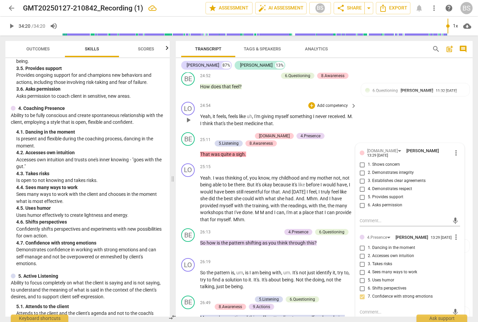
click at [417, 109] on div "LO play_arrow pause 24:54 + Add competency keyboard_arrow_right Yeah , it feels…" at bounding box center [324, 114] width 297 height 30
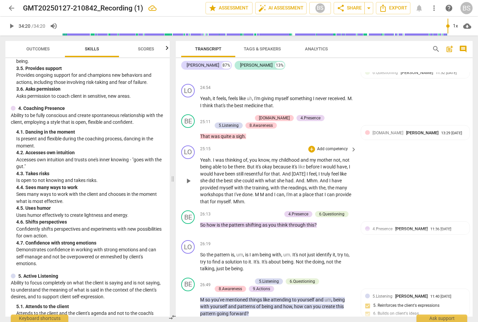
scroll to position [2525, 0]
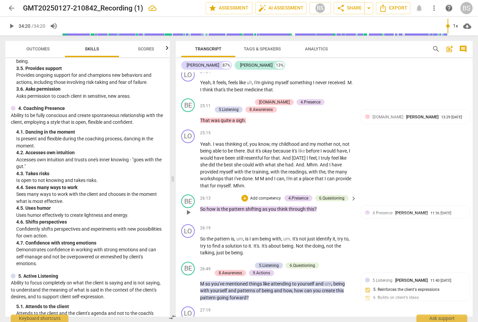
click at [259, 194] on div "+ Add competency 4.Presence 6.Questioning" at bounding box center [294, 197] width 107 height 7
click at [258, 196] on p "Add competency" at bounding box center [266, 198] width 32 height 6
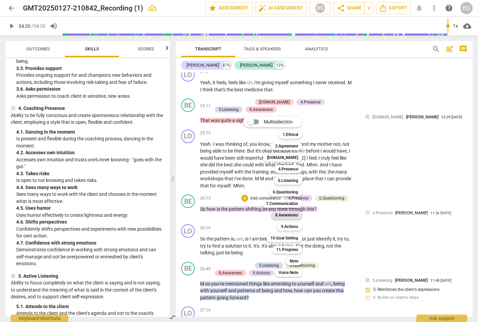
click at [286, 212] on b "8.Awareness" at bounding box center [286, 215] width 23 height 8
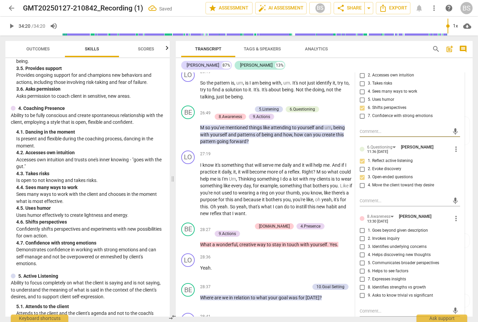
scroll to position [2695, 0]
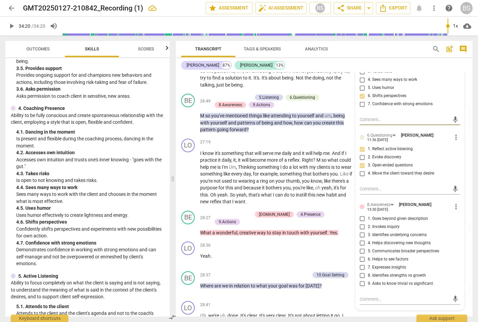
click at [358, 223] on input "2. Invokes inquiry" at bounding box center [362, 227] width 11 height 8
checkbox input "true"
click at [360, 240] on input "4. Helps discovering new thoughts" at bounding box center [362, 243] width 11 height 8
checkbox input "true"
click at [360, 255] on input "6. Helps to see factors" at bounding box center [362, 259] width 11 height 8
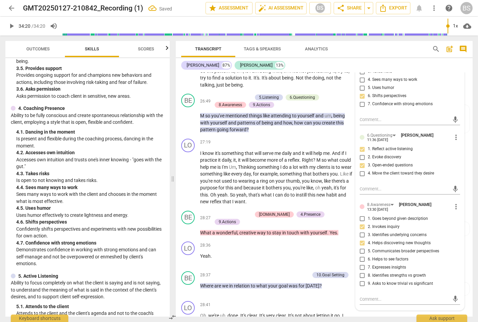
checkbox input "true"
click at [279, 242] on div "28:36 + Add competency keyboard_arrow_right" at bounding box center [278, 244] width 157 height 7
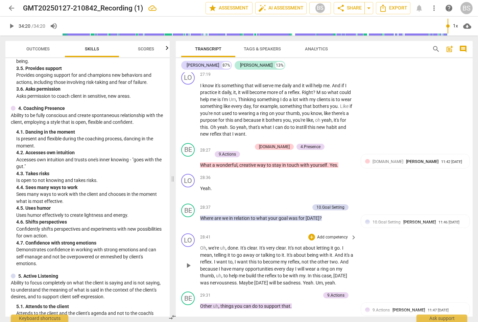
scroll to position [2796, 0]
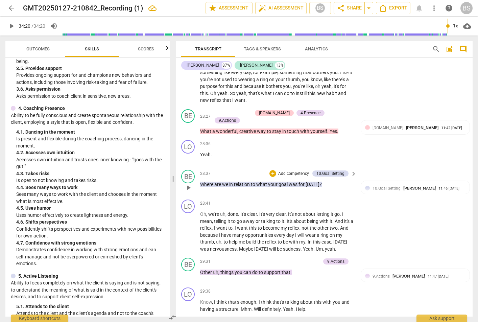
click at [288, 171] on p "Add competency" at bounding box center [294, 174] width 32 height 6
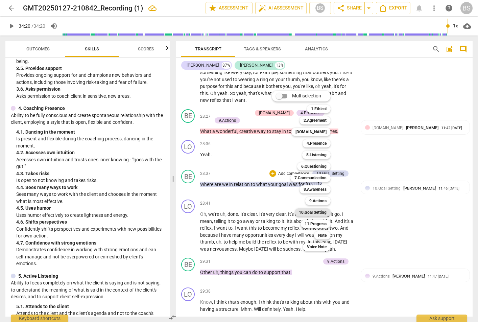
click at [322, 210] on b "10.Goal Setting" at bounding box center [313, 212] width 28 height 8
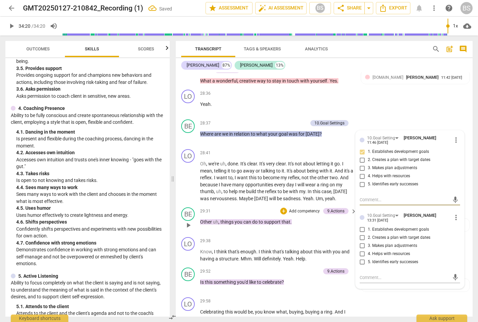
scroll to position [2864, 0]
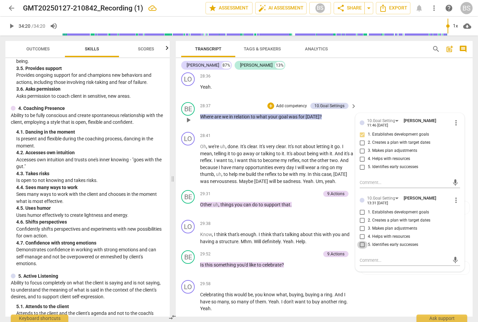
click at [362, 241] on input "5. Identifies early successes" at bounding box center [362, 245] width 11 height 8
checkbox input "true"
click at [274, 102] on div "+ Add competency" at bounding box center [287, 105] width 40 height 7
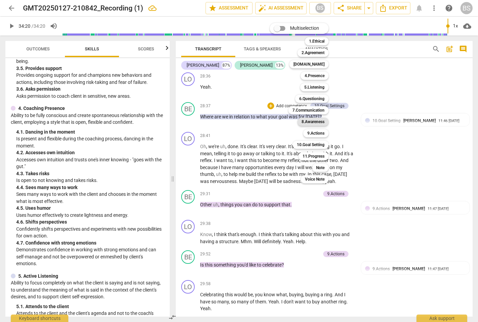
click at [309, 120] on b "8.Awareness" at bounding box center [313, 122] width 23 height 8
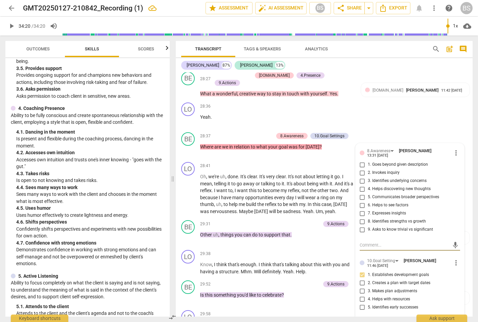
scroll to position [2830, 0]
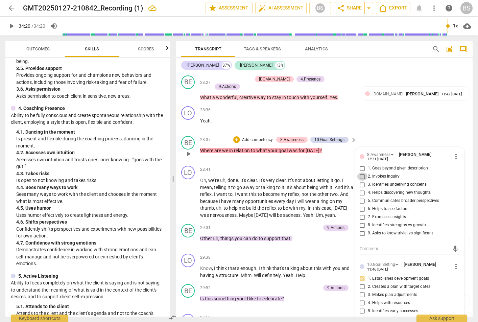
click at [360, 172] on input "2. Invokes inquiry" at bounding box center [362, 176] width 11 height 8
checkbox input "true"
click at [360, 189] on input "4. Helps discovering new thoughts" at bounding box center [362, 193] width 11 height 8
checkbox input "true"
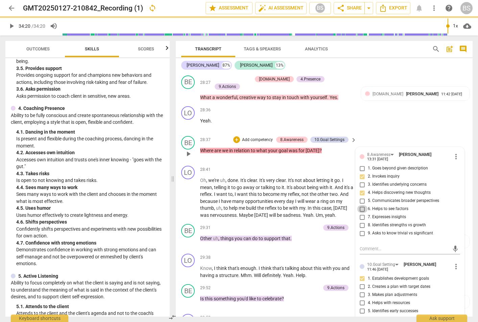
click at [360, 205] on input "6. Helps to see factors" at bounding box center [362, 209] width 11 height 8
checkbox input "true"
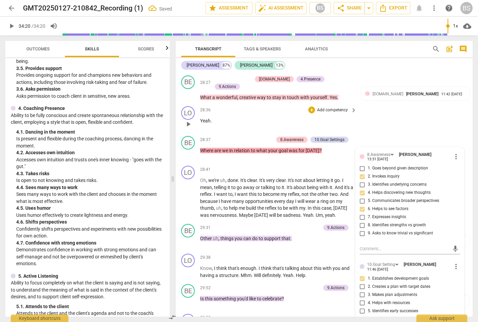
click at [431, 127] on div "LO play_arrow pause 28:36 + Add competency keyboard_arrow_right Yeah ." at bounding box center [324, 118] width 297 height 30
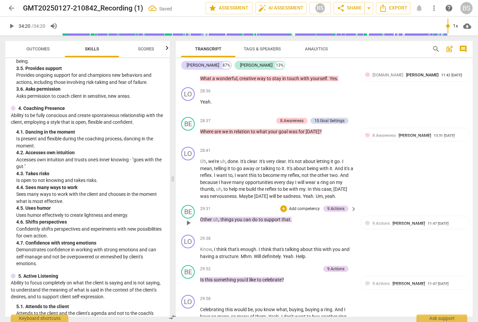
scroll to position [2897, 0]
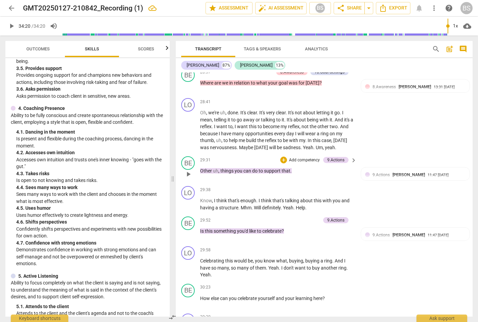
click at [296, 161] on p "Add competency" at bounding box center [304, 160] width 32 height 6
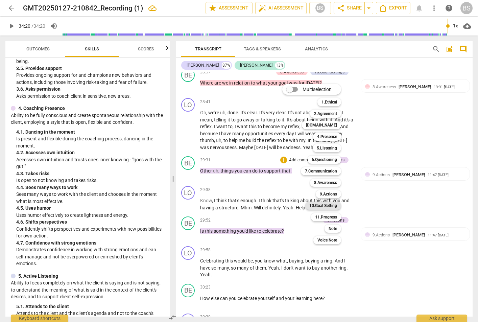
click at [319, 203] on b "10.Goal Setting" at bounding box center [323, 205] width 28 height 8
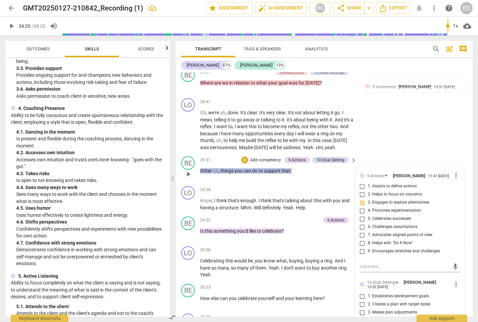
click at [250, 173] on span "can" at bounding box center [247, 170] width 9 height 5
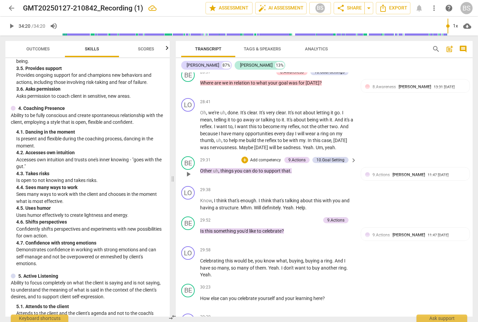
click at [244, 171] on div "29:31 + Add competency 9.Actions 10.Goal Setting keyboard_arrow_right Other uh …" at bounding box center [278, 168] width 157 height 24
click at [250, 162] on p "Add competency" at bounding box center [266, 160] width 32 height 6
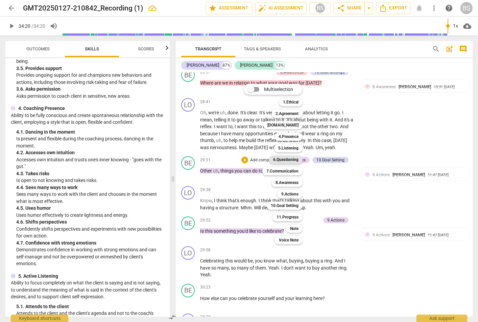
click at [280, 157] on b "6.Questioning" at bounding box center [285, 160] width 25 height 8
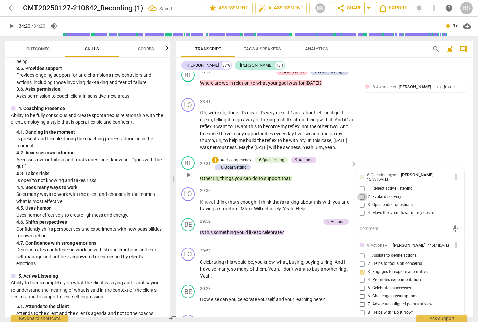
click at [362, 198] on input "2. Evoke discovery" at bounding box center [362, 197] width 11 height 8
checkbox input "true"
click at [360, 206] on input "3. Open-ended questions" at bounding box center [362, 205] width 11 height 8
checkbox input "true"
click at [360, 216] on input "4. Move the client toward they desire" at bounding box center [362, 213] width 11 height 8
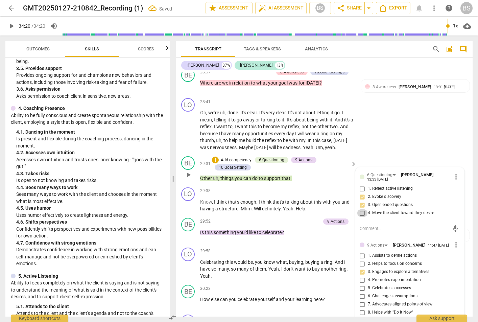
checkbox input "true"
click at [281, 222] on div "+" at bounding box center [283, 221] width 7 height 7
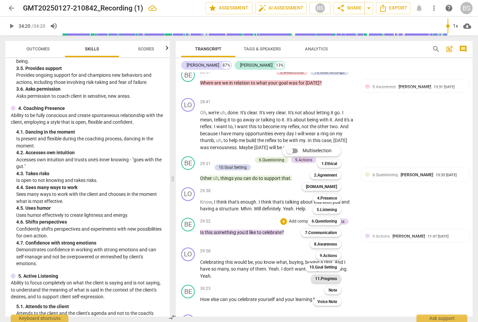
click at [322, 276] on b "11.Progress" at bounding box center [326, 279] width 22 height 8
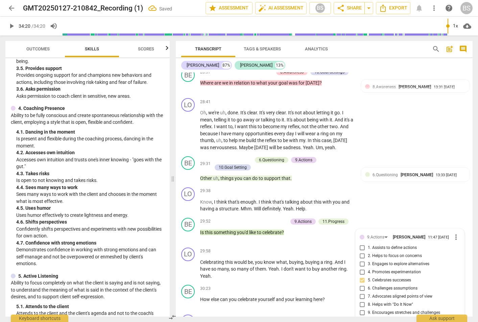
scroll to position [3035, 0]
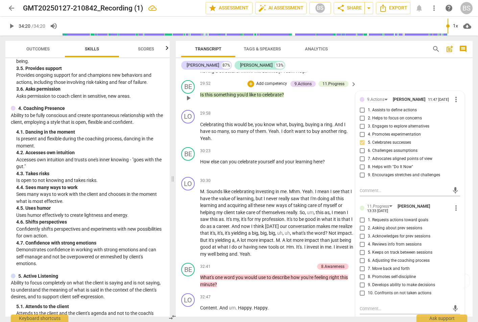
click at [265, 86] on p "Add competency" at bounding box center [272, 84] width 32 height 6
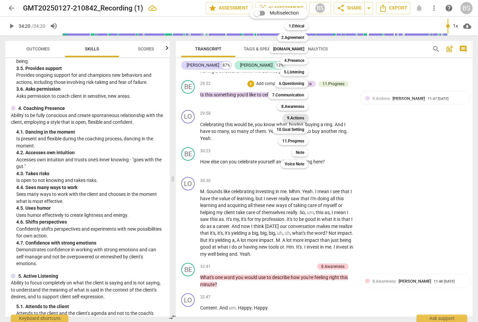
click at [294, 115] on b "9.Actions" at bounding box center [295, 118] width 17 height 8
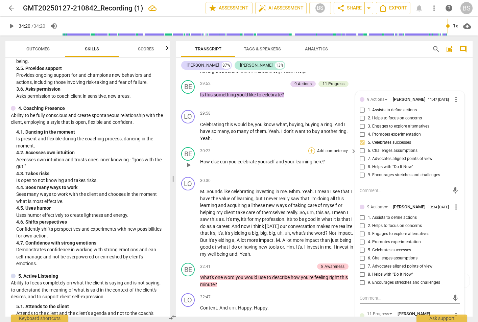
click at [311, 152] on div "+" at bounding box center [311, 150] width 7 height 7
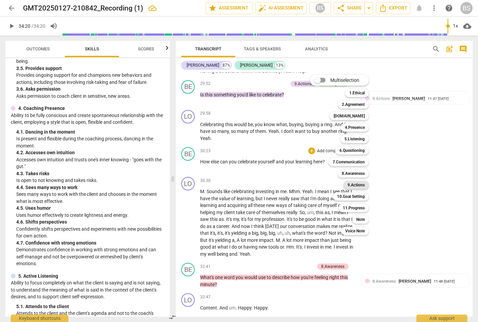
click at [357, 183] on b "9.Actions" at bounding box center [356, 185] width 17 height 8
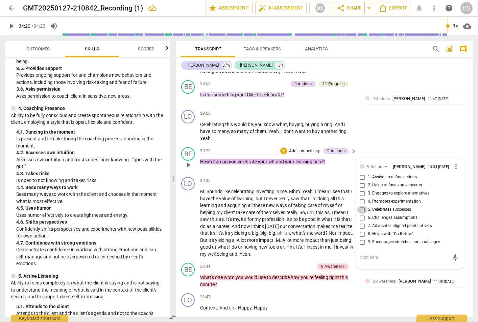
click at [360, 212] on input "5. Celebrates successes" at bounding box center [362, 210] width 11 height 8
checkbox input "true"
click at [430, 145] on div "LO play_arrow pause 29:58 + Add competency keyboard_arrow_right Celebrating thi…" at bounding box center [324, 126] width 297 height 38
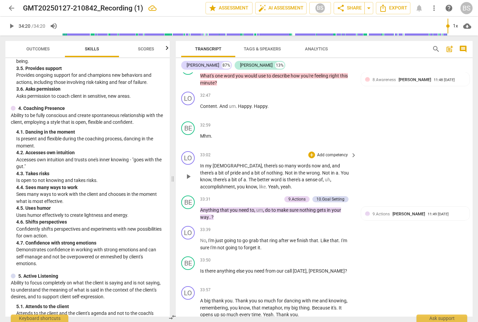
scroll to position [3238, 0]
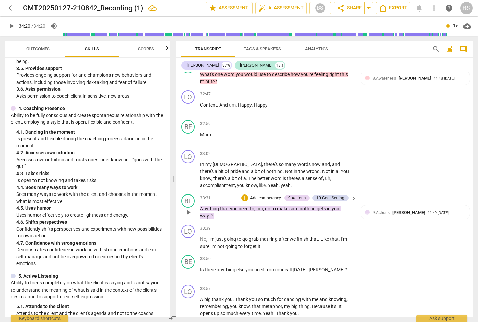
click at [256, 200] on p "Add competency" at bounding box center [266, 198] width 32 height 6
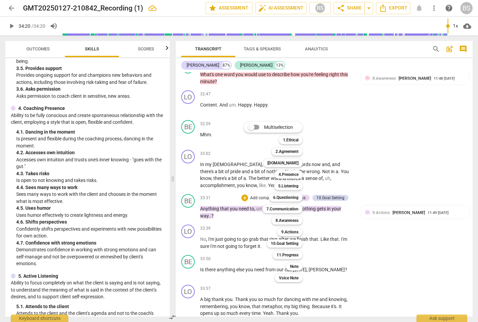
click at [422, 164] on div at bounding box center [239, 161] width 478 height 322
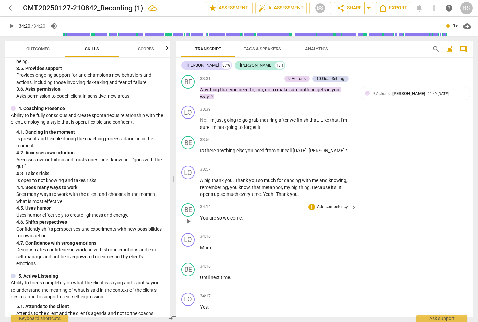
scroll to position [3373, 0]
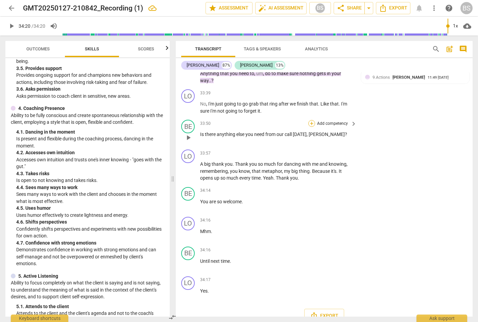
click at [309, 124] on div "+" at bounding box center [311, 123] width 7 height 7
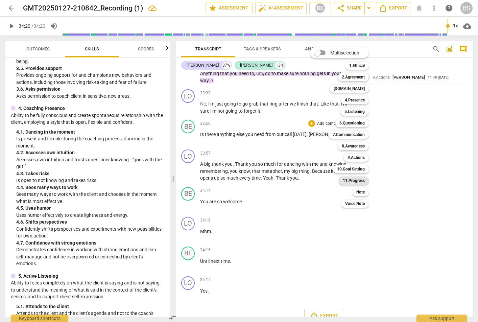
click at [349, 178] on b "11.Progress" at bounding box center [354, 180] width 22 height 8
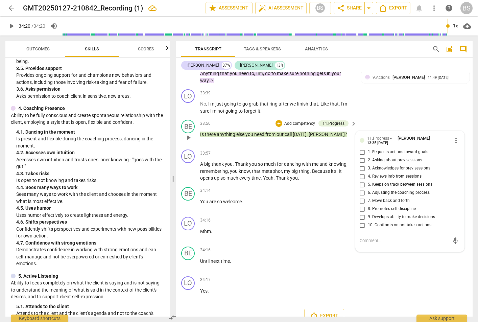
click at [286, 126] on p "Add competency" at bounding box center [300, 124] width 32 height 6
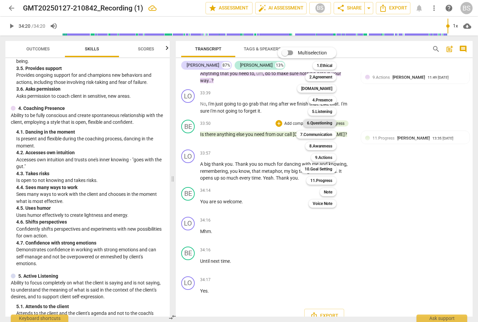
click at [319, 121] on b "6.Questioning" at bounding box center [319, 123] width 25 height 8
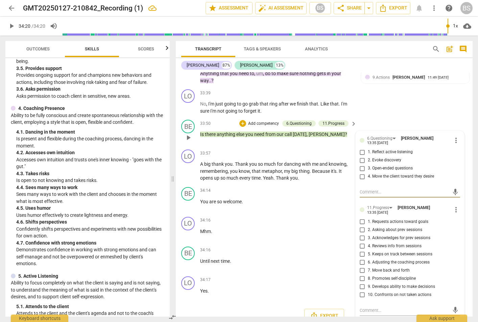
click at [361, 170] on input "3. Open-ended questions" at bounding box center [362, 168] width 11 height 8
checkbox input "true"
click at [362, 179] on input "4. Move the client toward they desire" at bounding box center [362, 176] width 11 height 8
checkbox input "true"
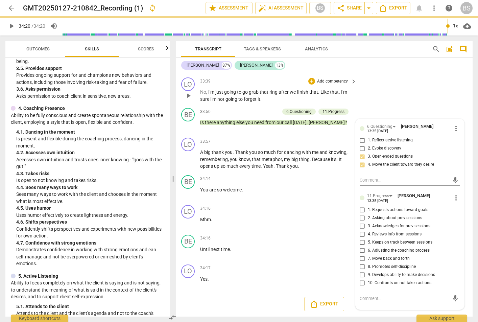
click at [445, 87] on div "LO play_arrow pause 33:39 + Add competency keyboard_arrow_right No , I'm just g…" at bounding box center [324, 90] width 297 height 30
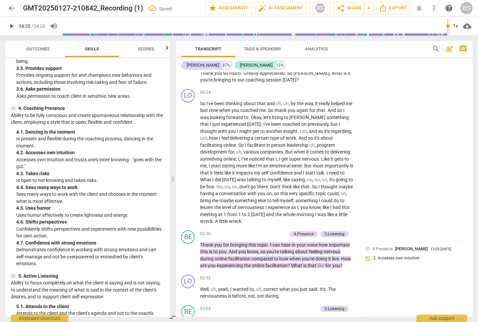
scroll to position [0, 0]
